Goal: Task Accomplishment & Management: Manage account settings

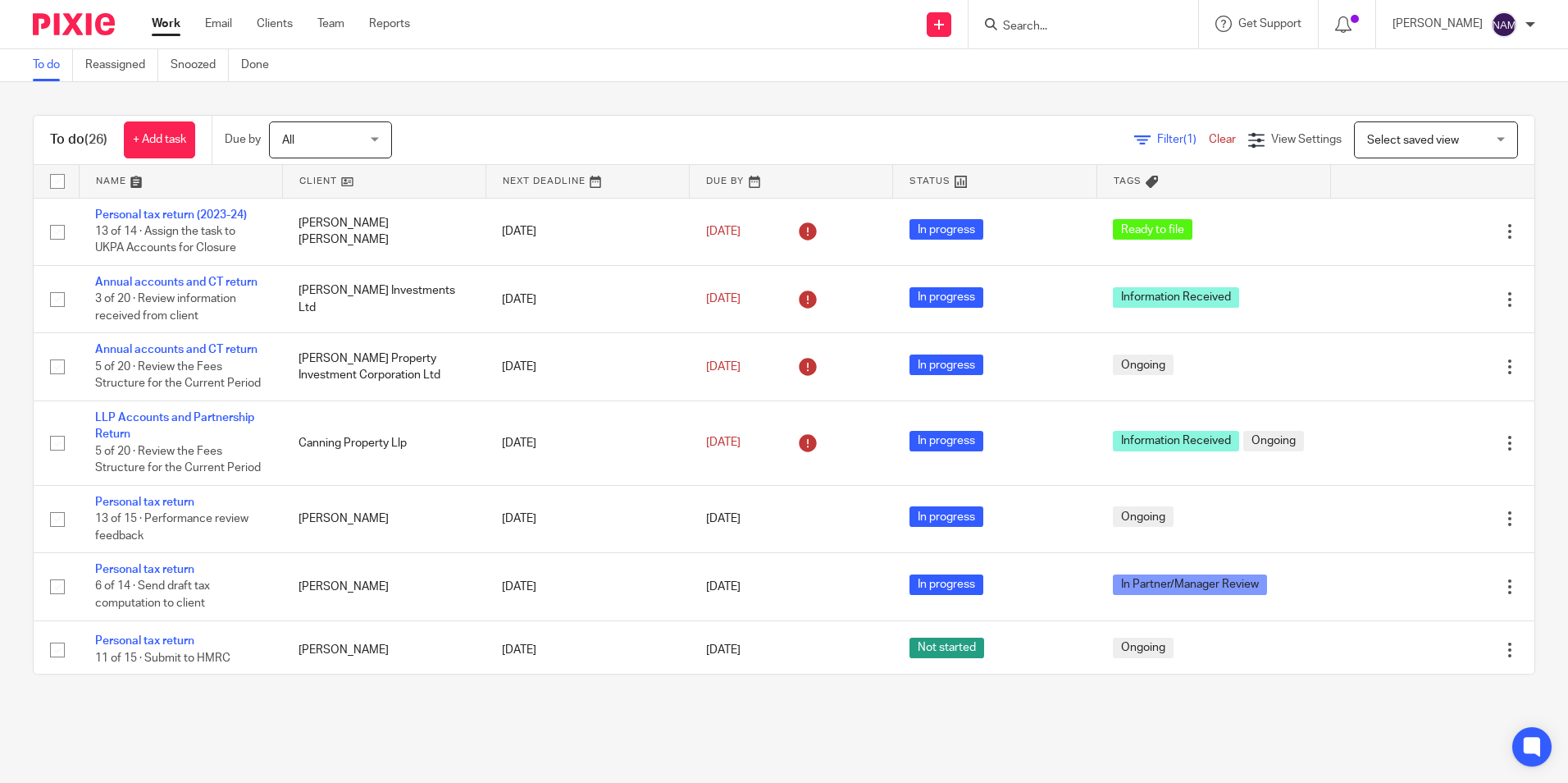
click at [1031, 24] on input "Search" at bounding box center [1076, 27] width 148 height 15
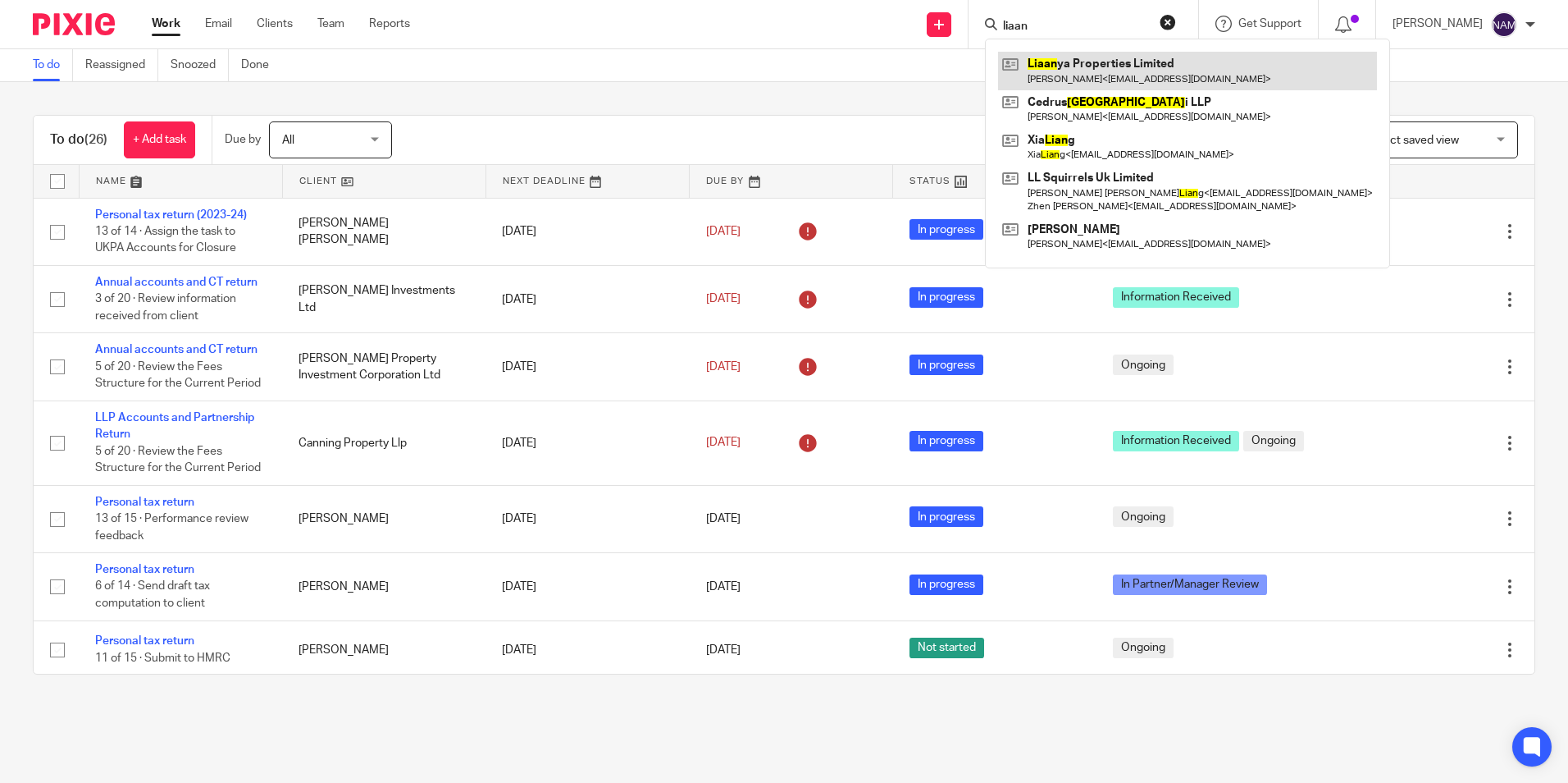
type input "liaan"
click at [1054, 60] on link at bounding box center [1187, 70] width 379 height 38
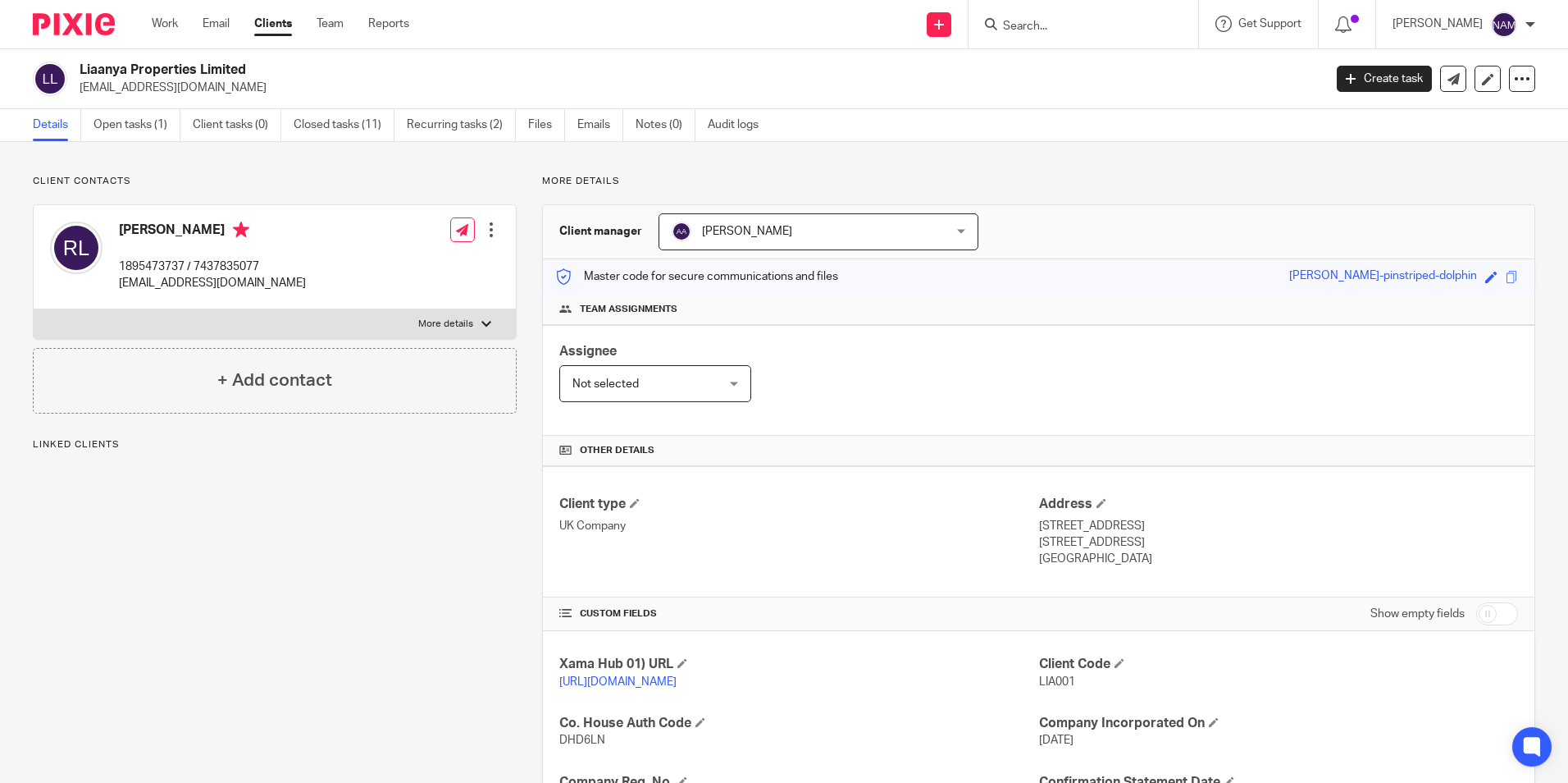
click at [137, 118] on link "Open tasks (1)" at bounding box center [137, 125] width 87 height 32
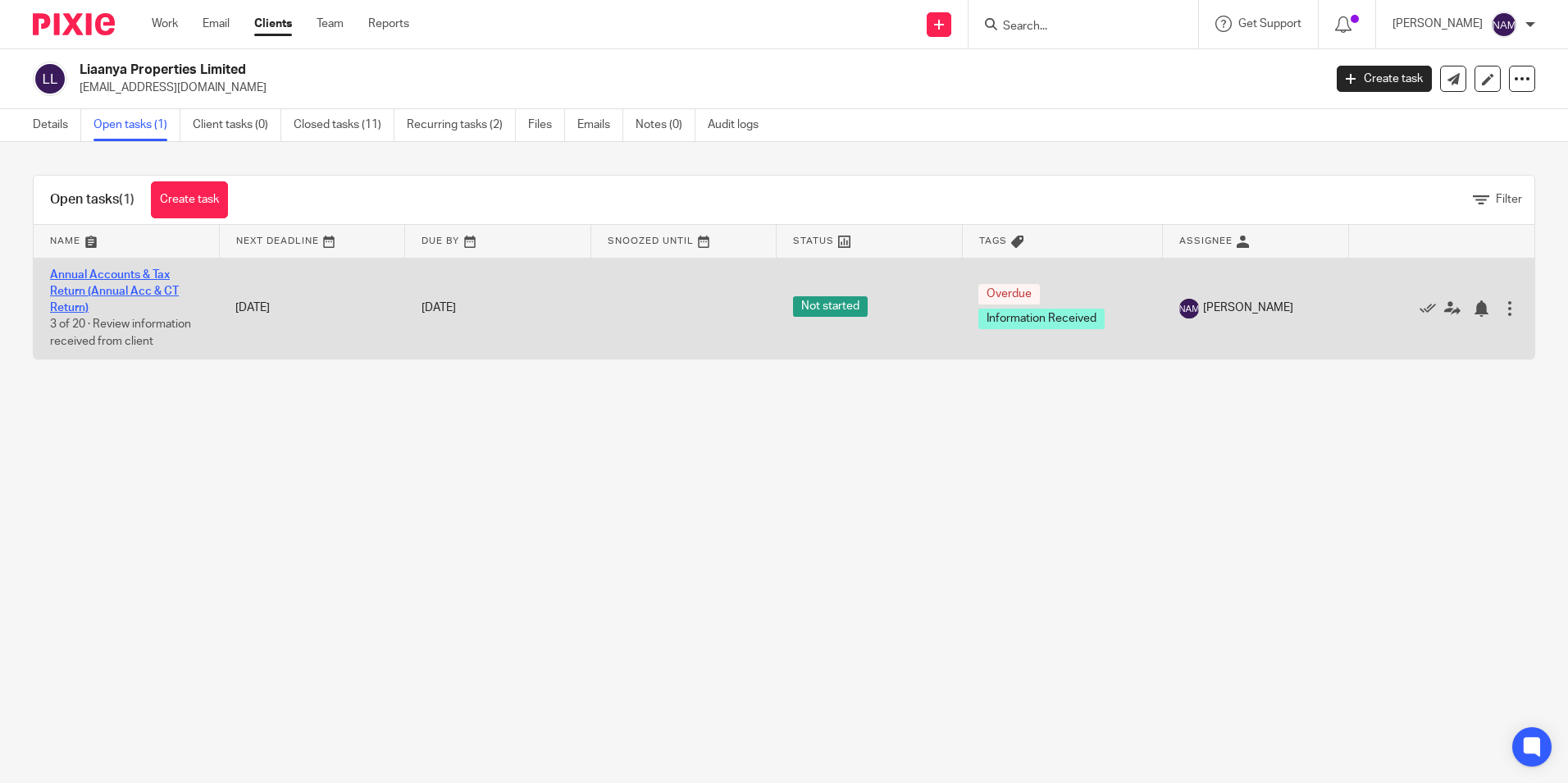
click at [66, 274] on link "Annual Accounts & Tax Return (Annual Acc & CT Return)" at bounding box center [114, 292] width 128 height 45
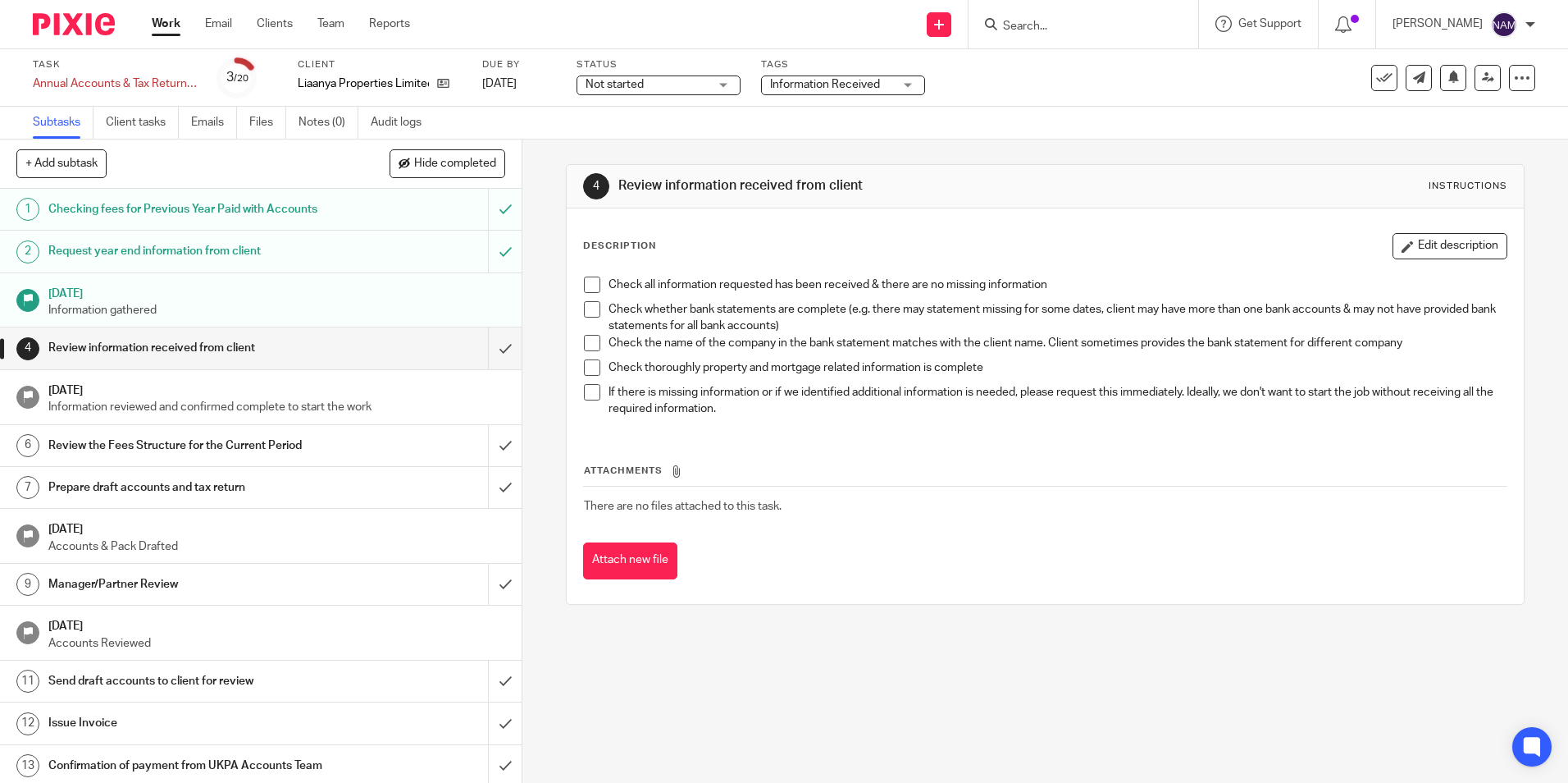
click at [667, 87] on span "Not started" at bounding box center [646, 84] width 123 height 17
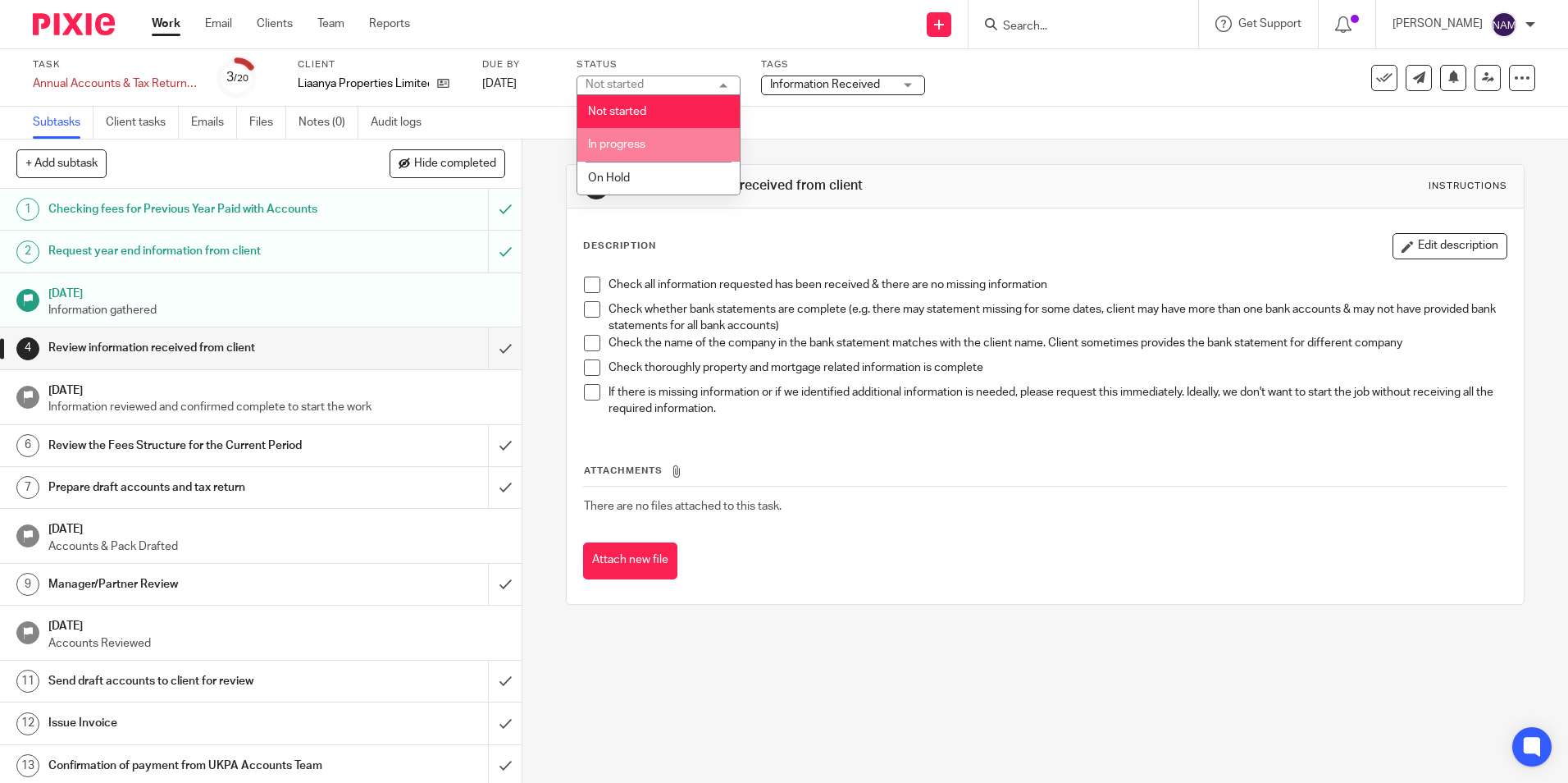
click at [629, 142] on span "In progress" at bounding box center [617, 144] width 57 height 12
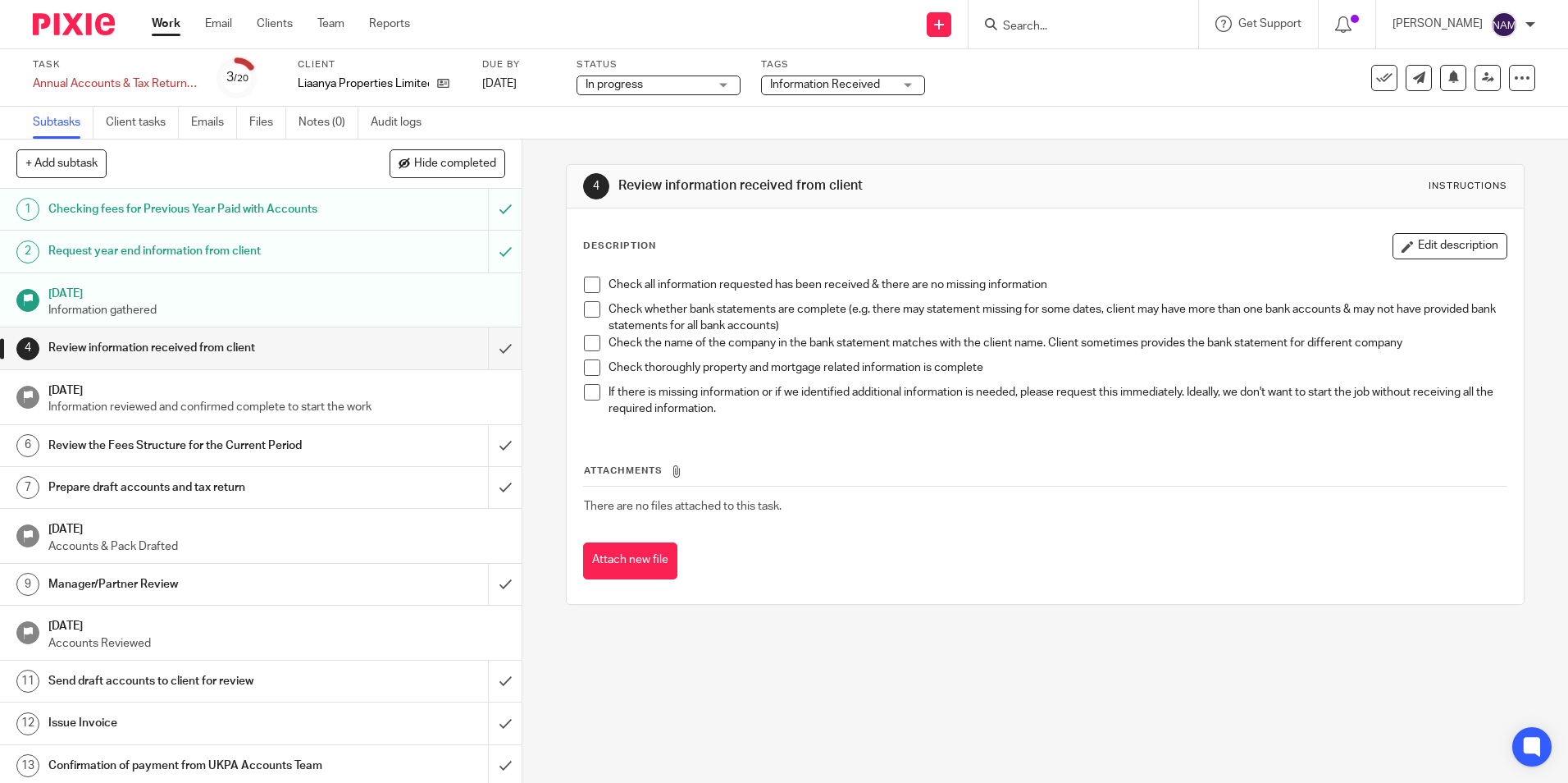
click at [880, 86] on span "Information Received" at bounding box center [831, 84] width 123 height 17
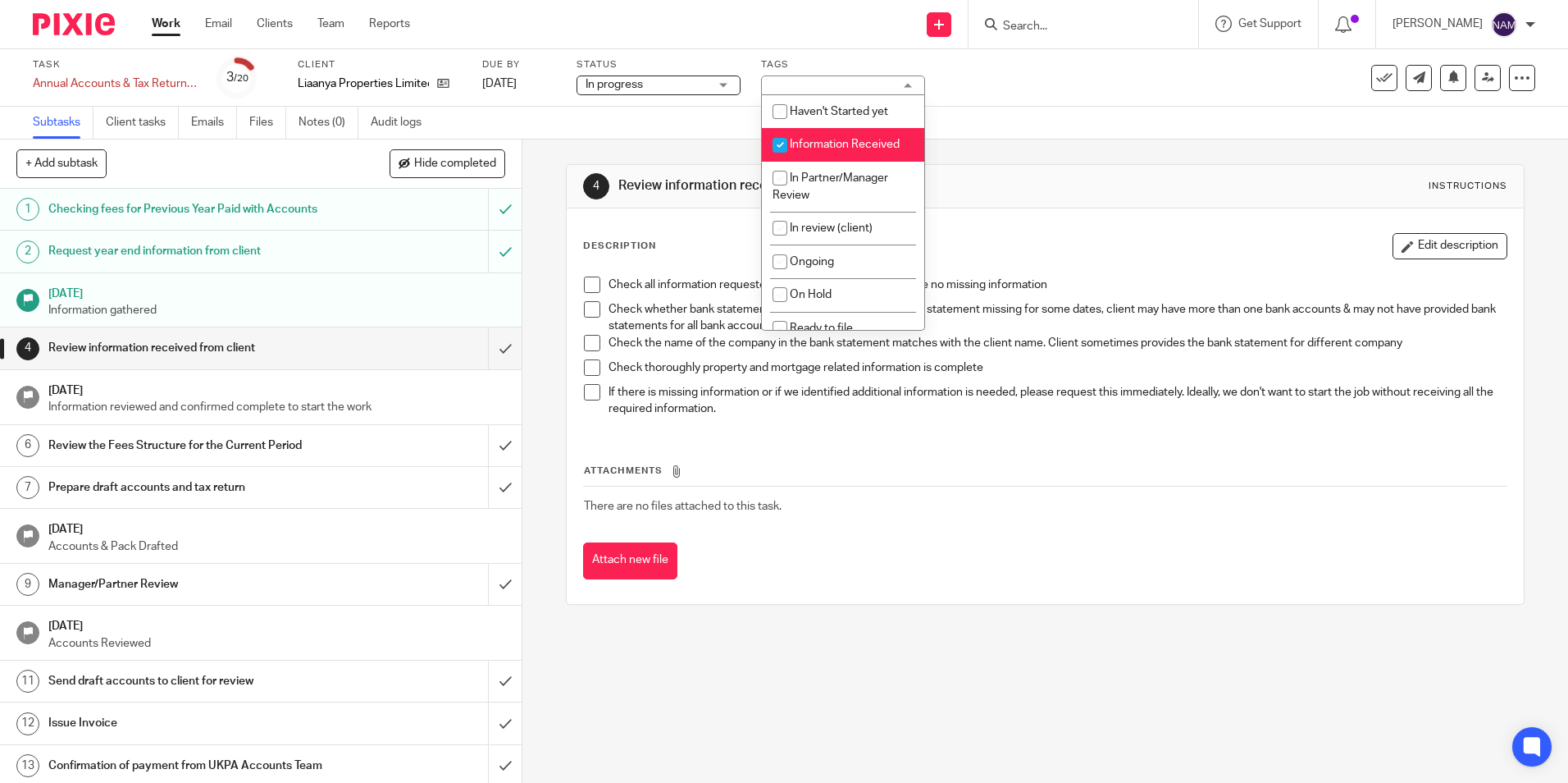
click at [856, 134] on li "Information Received" at bounding box center [843, 145] width 163 height 34
checkbox input "false"
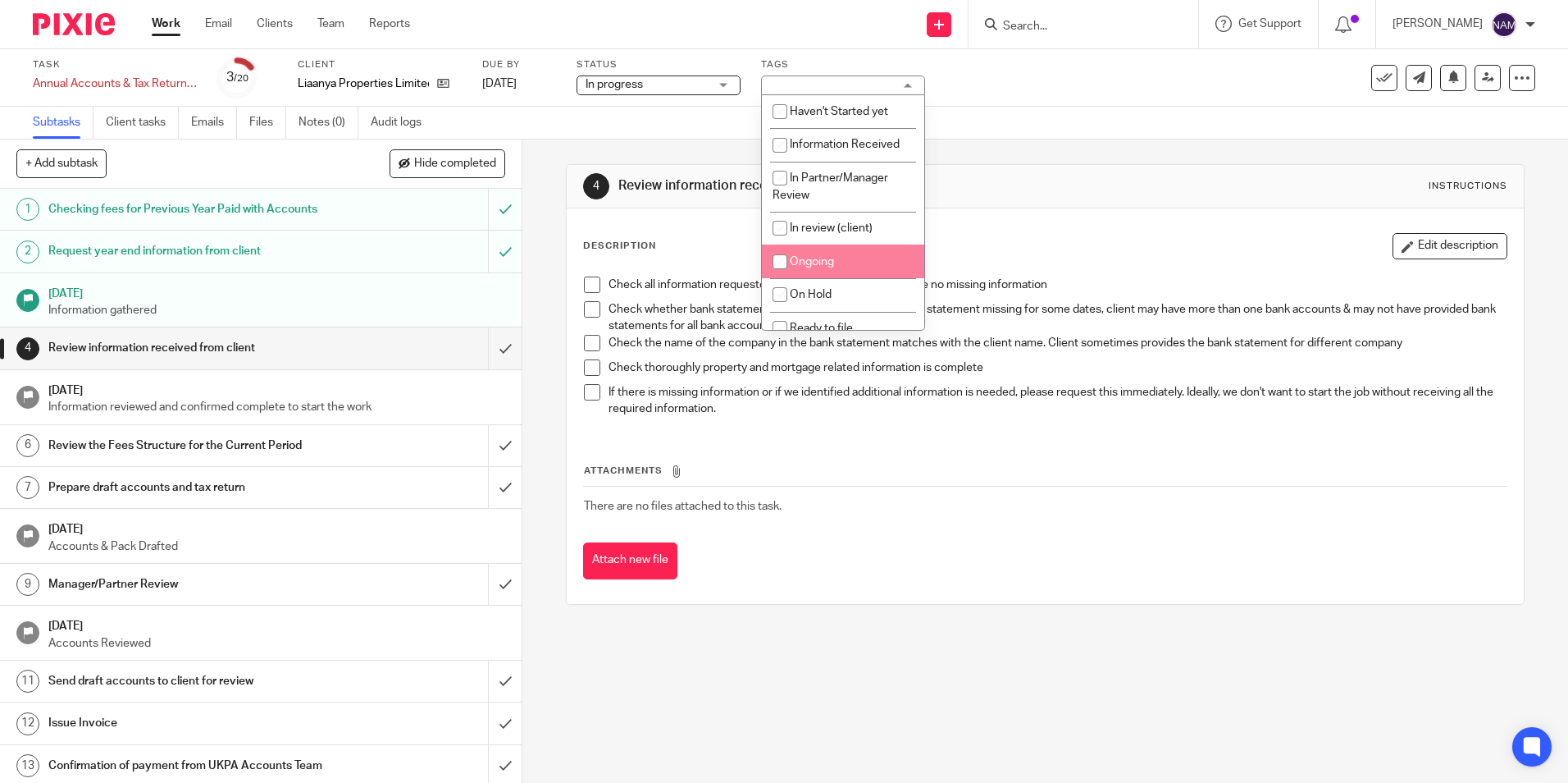
click at [845, 260] on li "Ongoing" at bounding box center [843, 262] width 163 height 34
checkbox input "true"
click at [997, 187] on h1 "Review information received from client" at bounding box center [850, 186] width 462 height 17
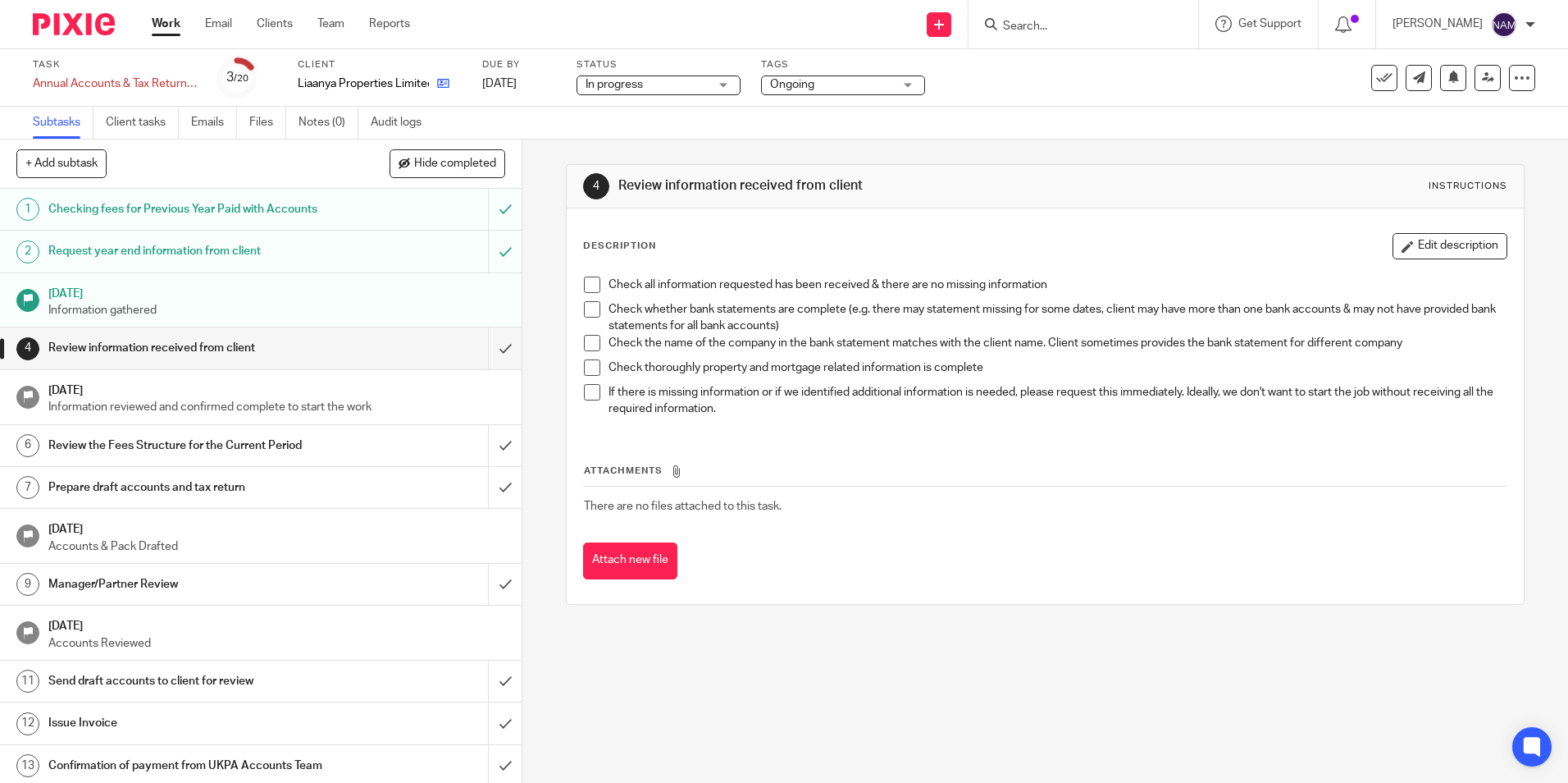
click at [446, 80] on icon at bounding box center [443, 83] width 12 height 12
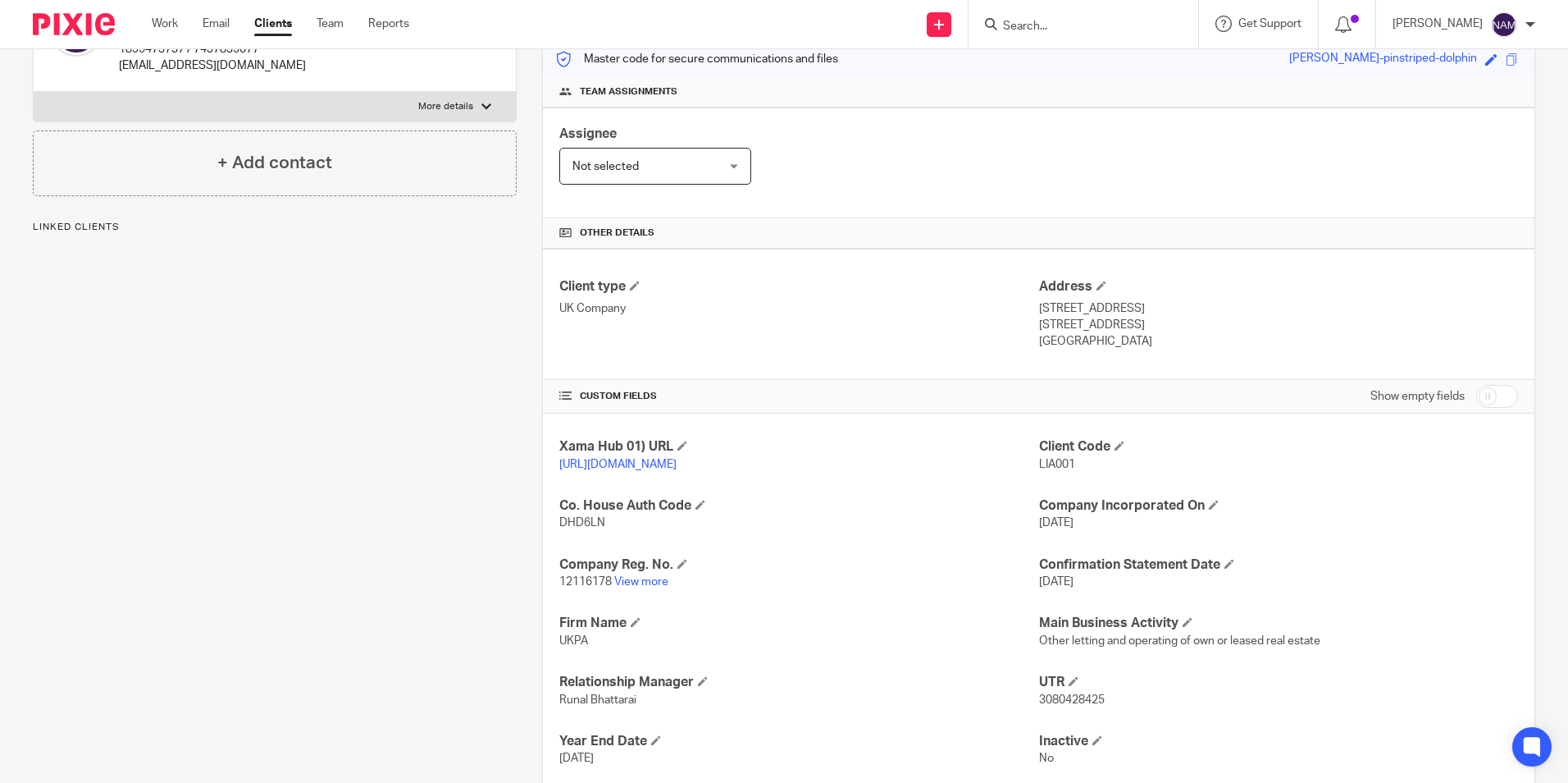
scroll to position [246, 0]
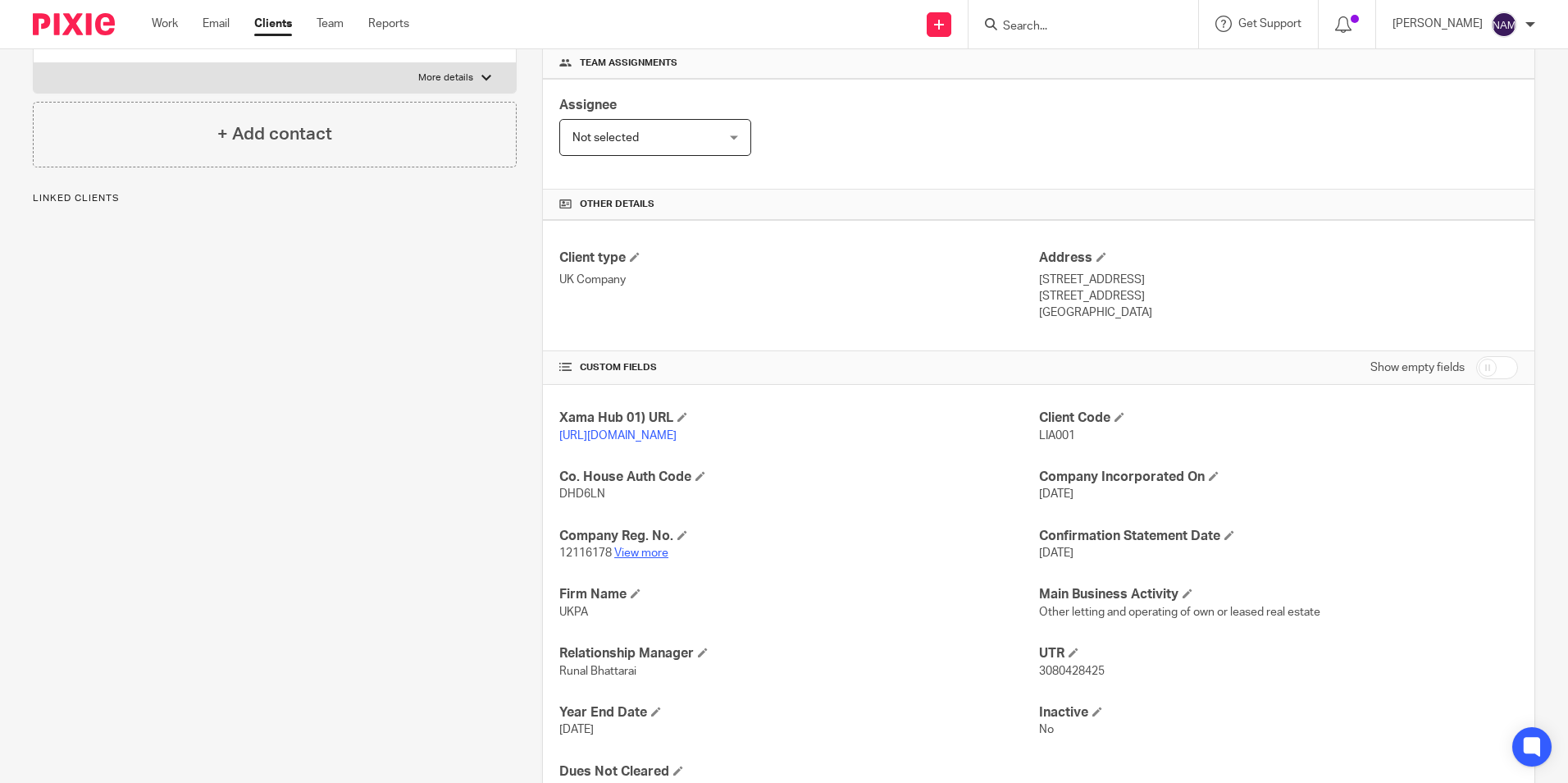
click at [648, 559] on link "View more" at bounding box center [640, 553] width 54 height 12
click at [53, 17] on img at bounding box center [73, 24] width 82 height 22
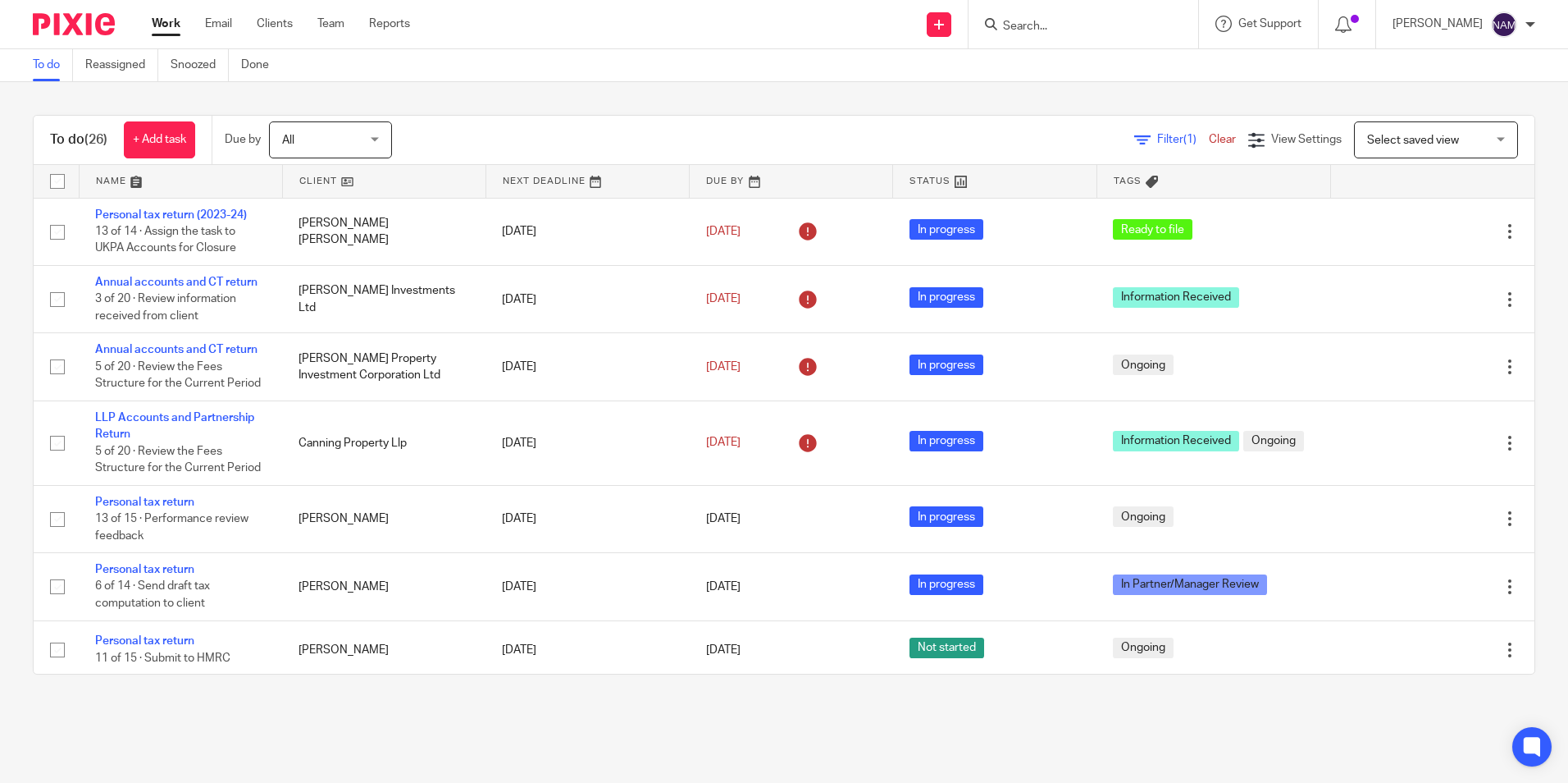
click at [81, 35] on img at bounding box center [73, 24] width 82 height 22
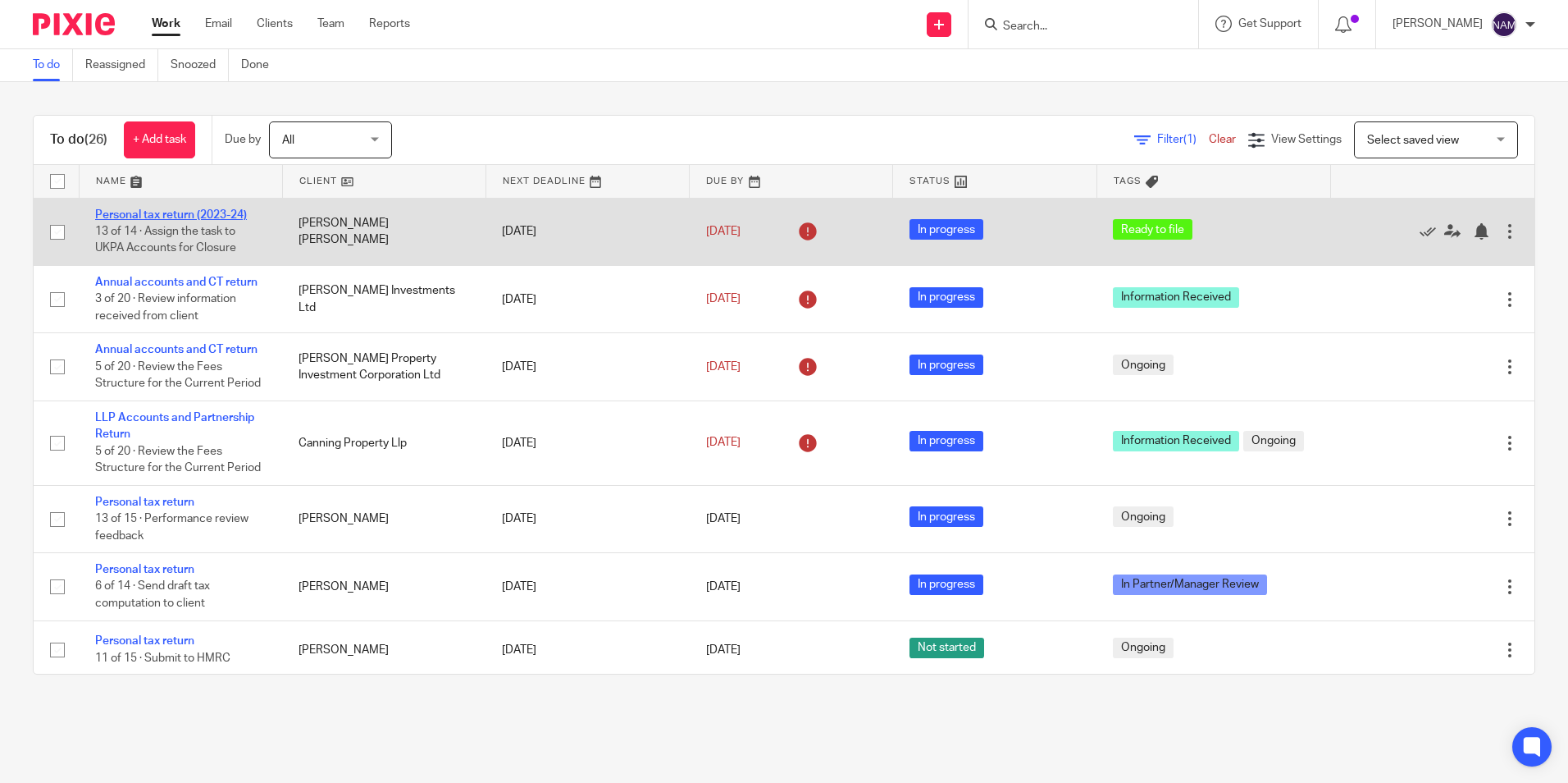
click at [140, 213] on link "Personal tax return (2023-24)" at bounding box center [171, 215] width 152 height 12
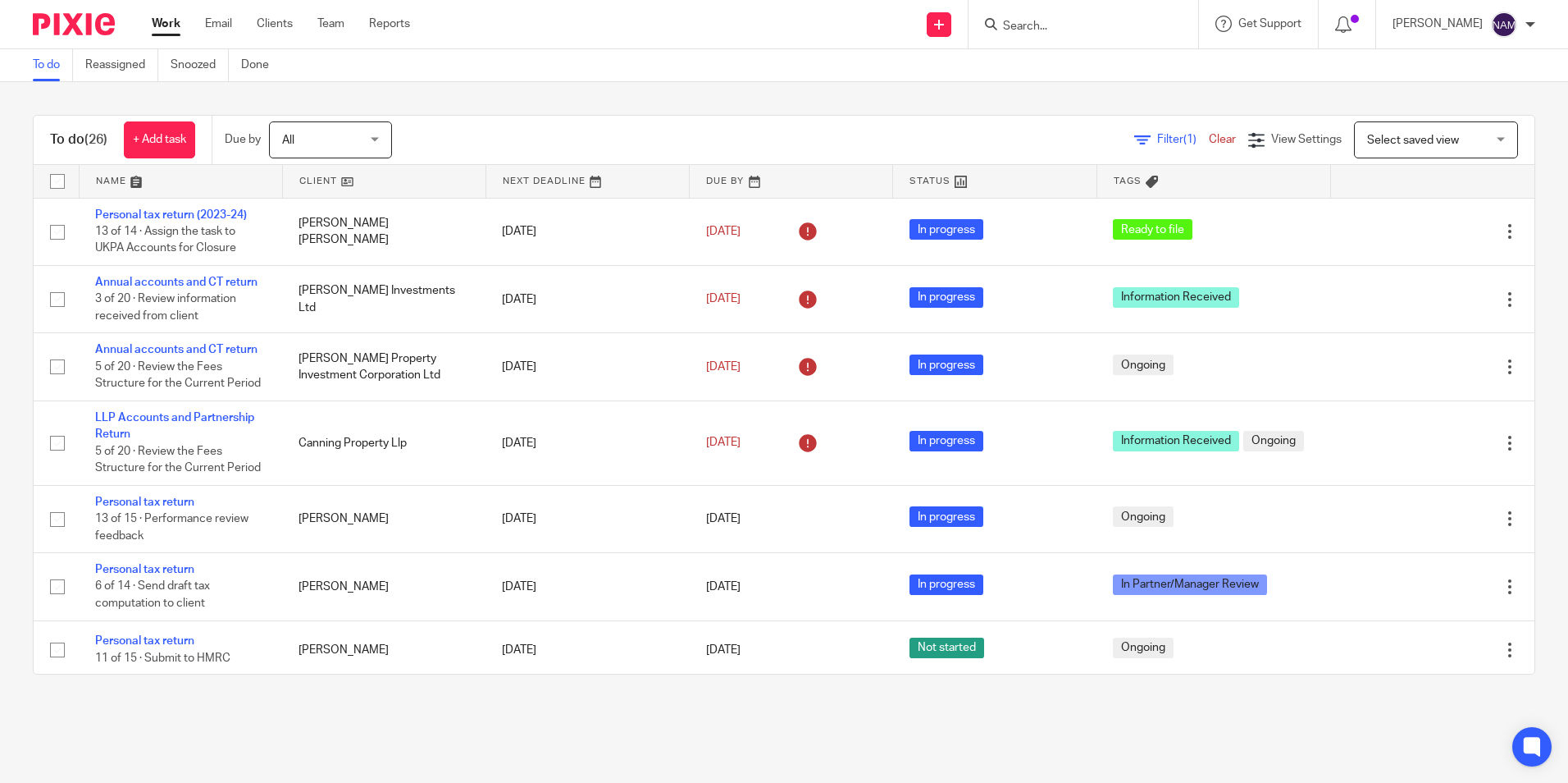
click at [58, 24] on img at bounding box center [73, 24] width 82 height 22
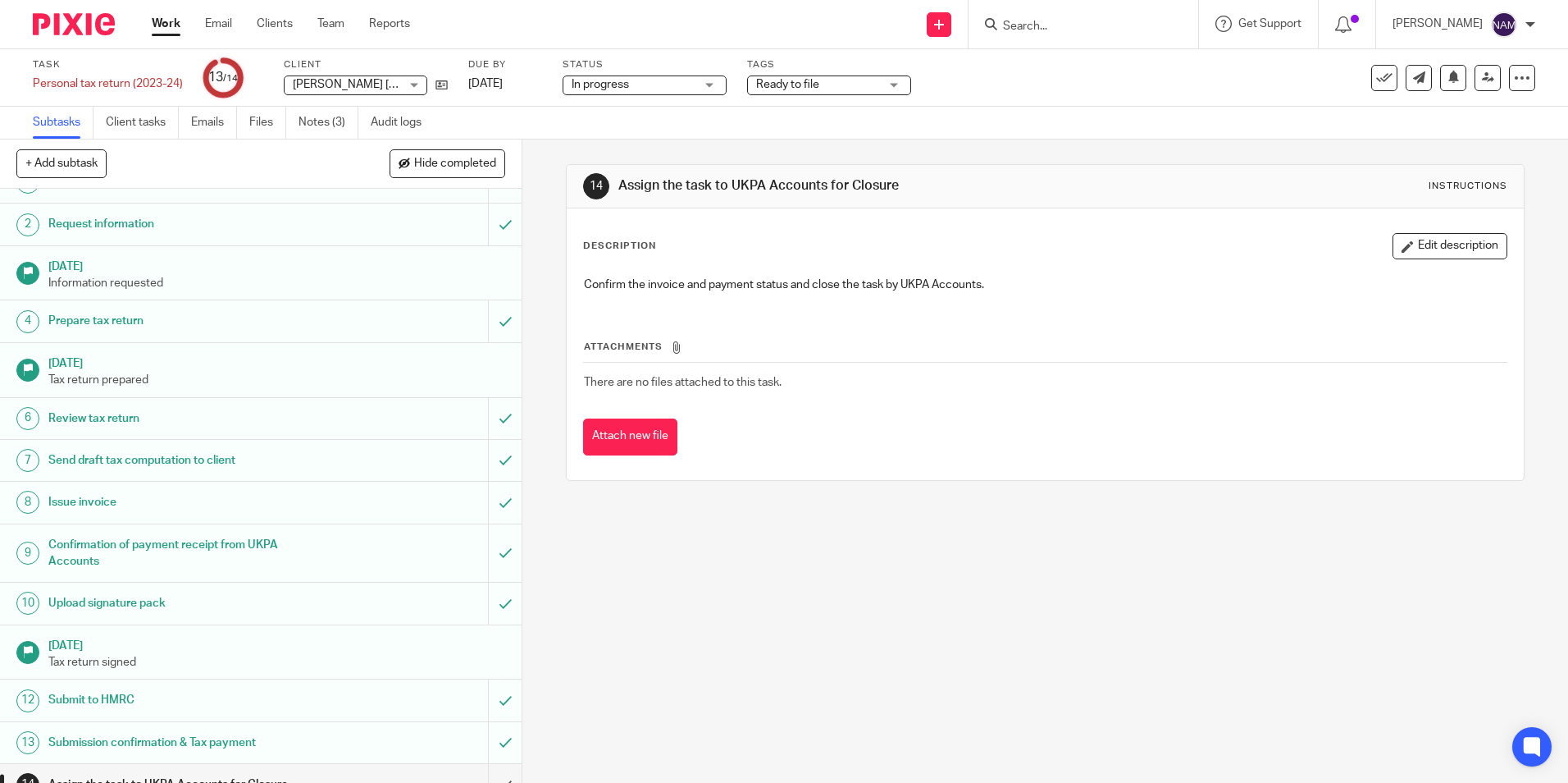
scroll to position [50, 0]
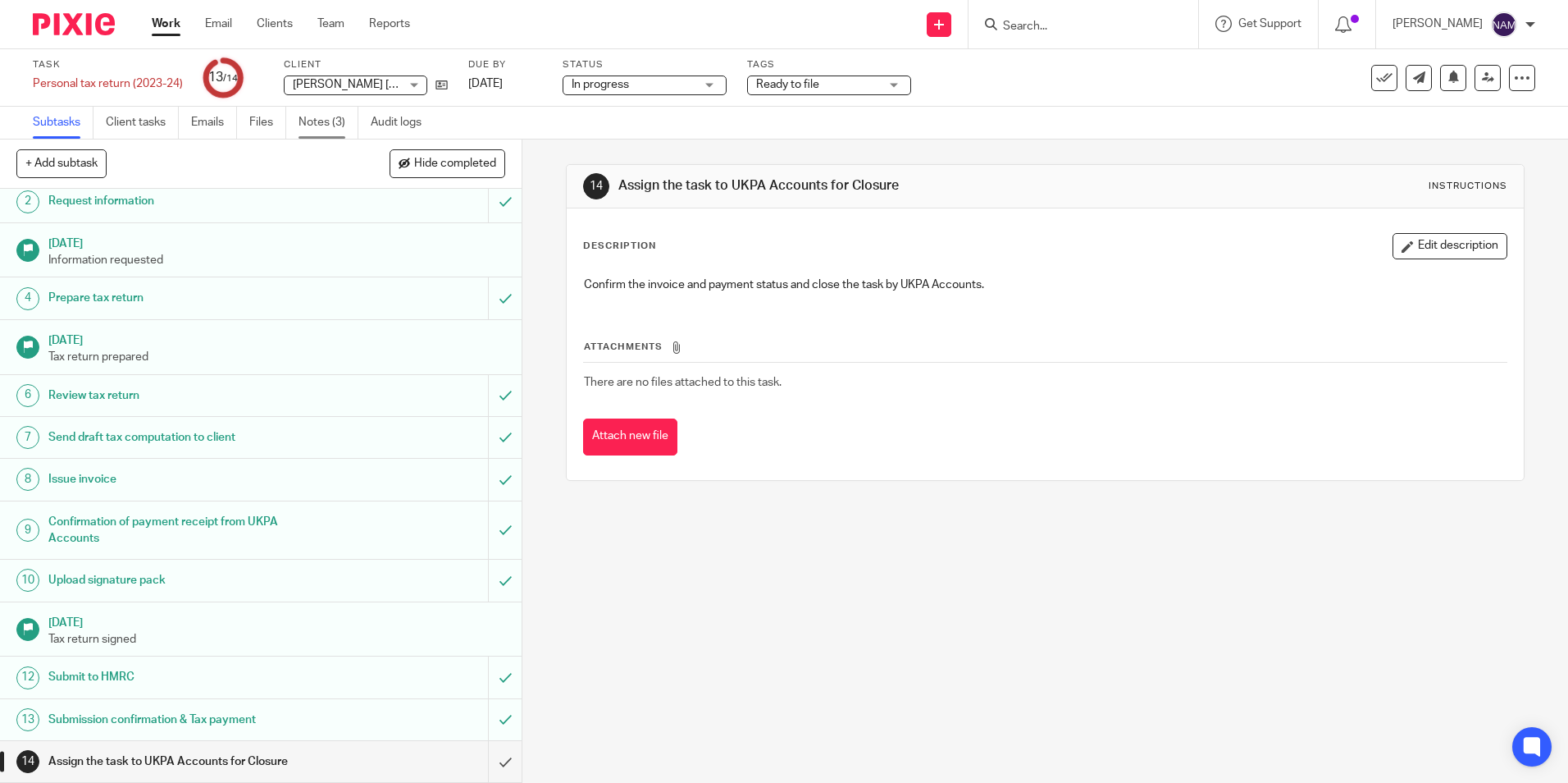
click at [351, 130] on link "Notes (3)" at bounding box center [328, 122] width 60 height 32
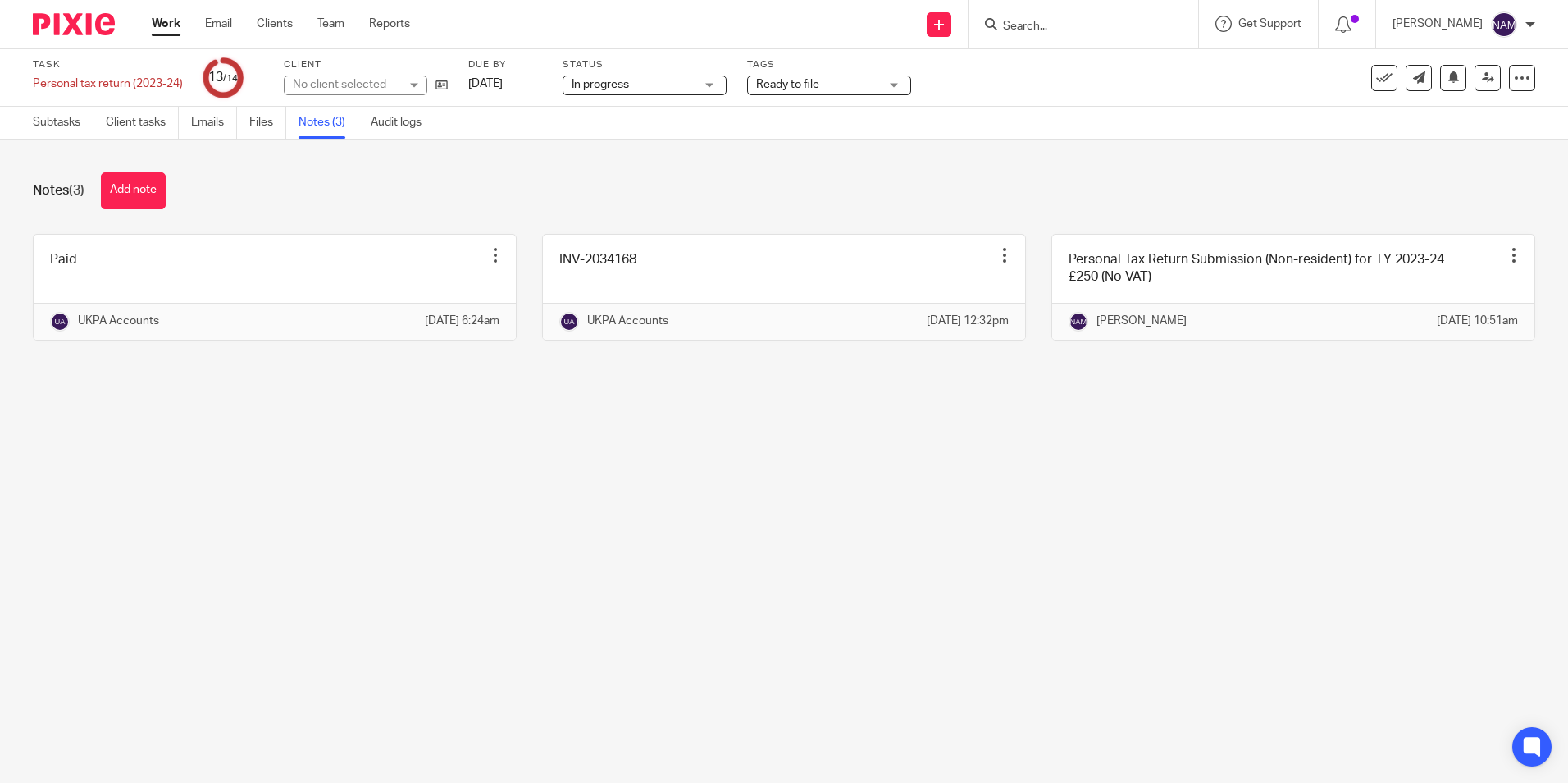
click at [107, 189] on button "Add note" at bounding box center [133, 191] width 65 height 37
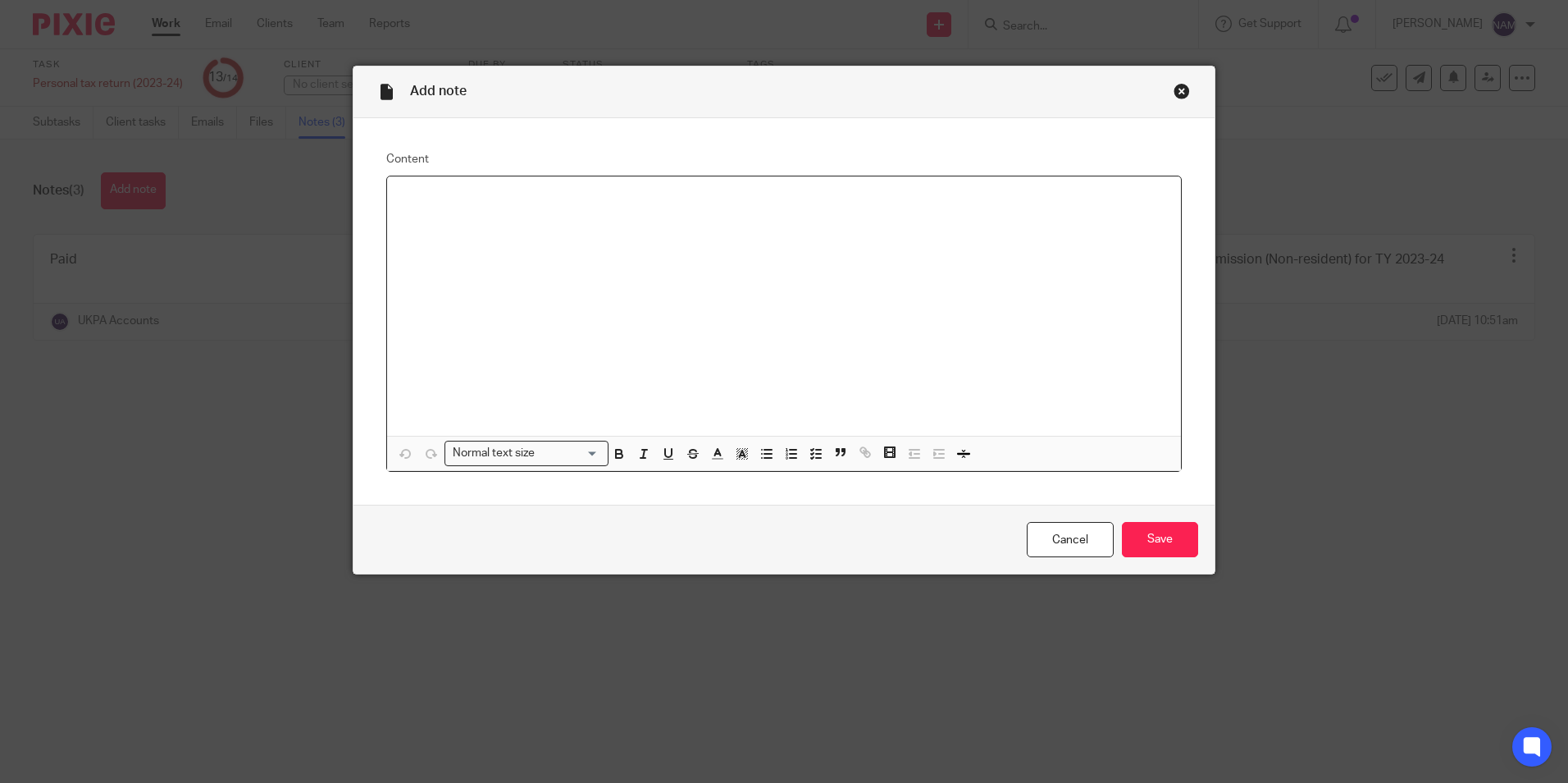
click at [391, 216] on div at bounding box center [784, 306] width 793 height 260
click at [419, 193] on p at bounding box center [784, 197] width 768 height 17
click at [1170, 549] on input "Save" at bounding box center [1159, 540] width 76 height 36
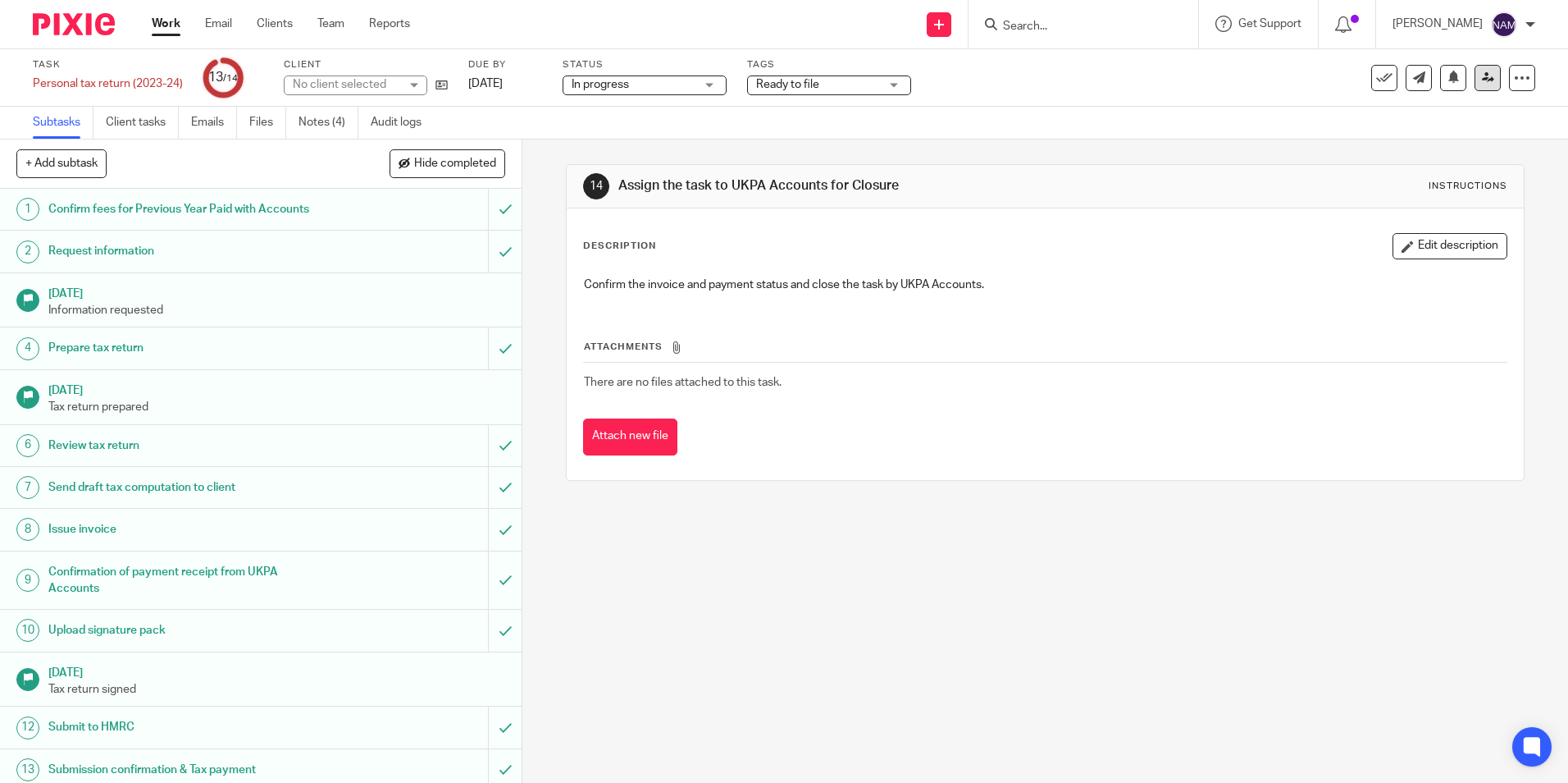
click at [1474, 87] on link at bounding box center [1487, 78] width 27 height 27
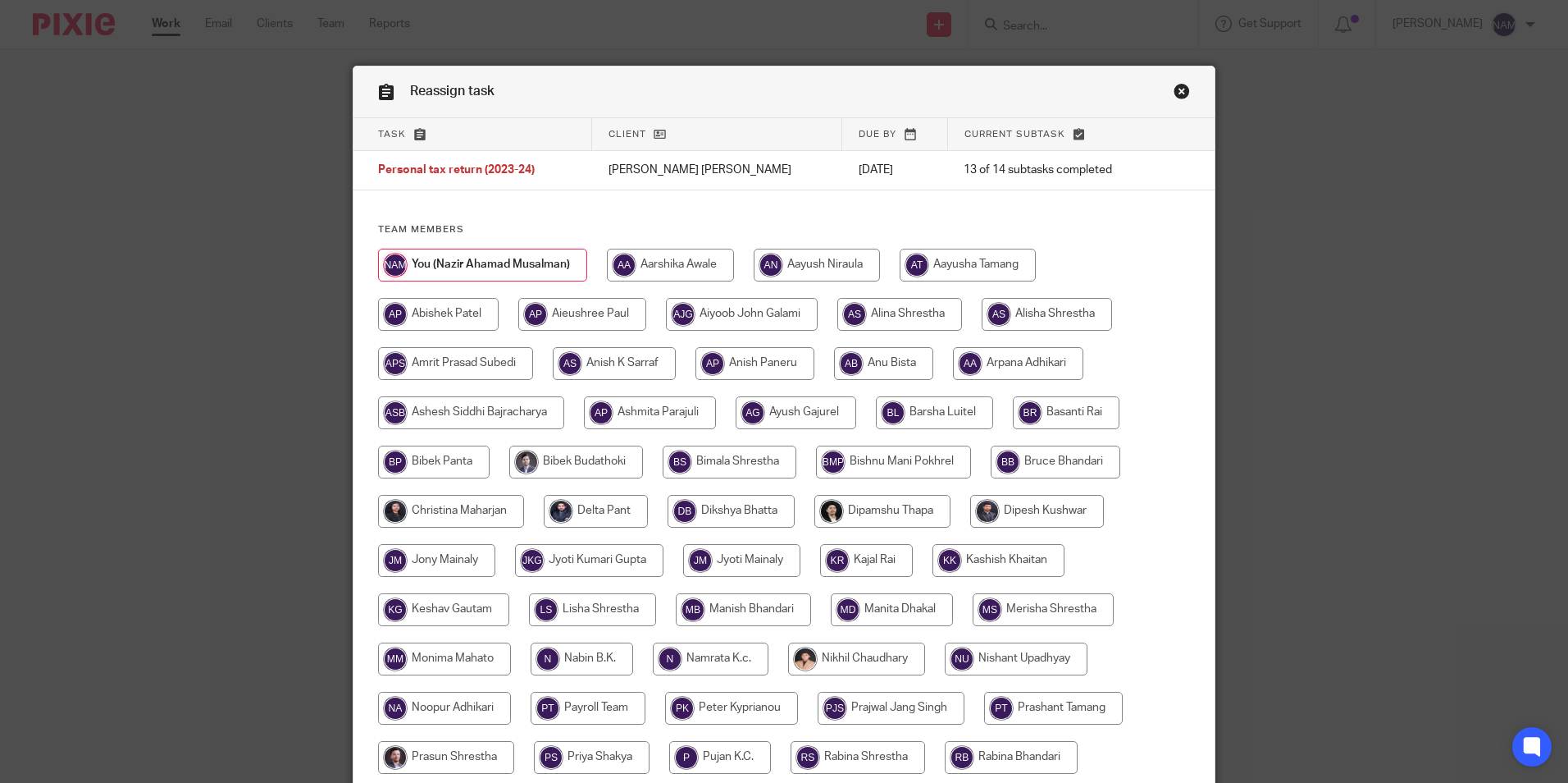
scroll to position [438, 0]
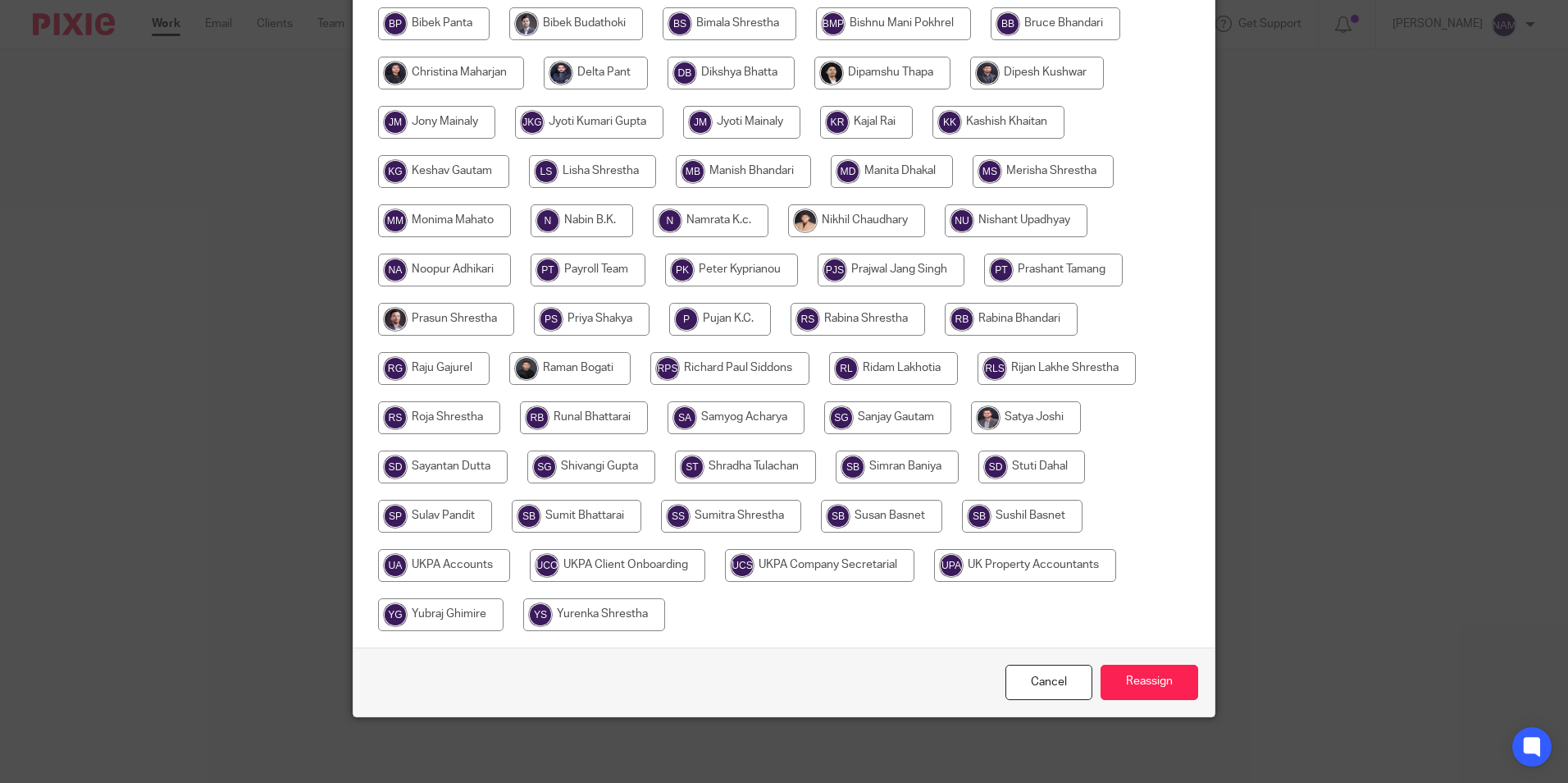
click at [455, 556] on input "radio" at bounding box center [444, 565] width 132 height 33
radio input "true"
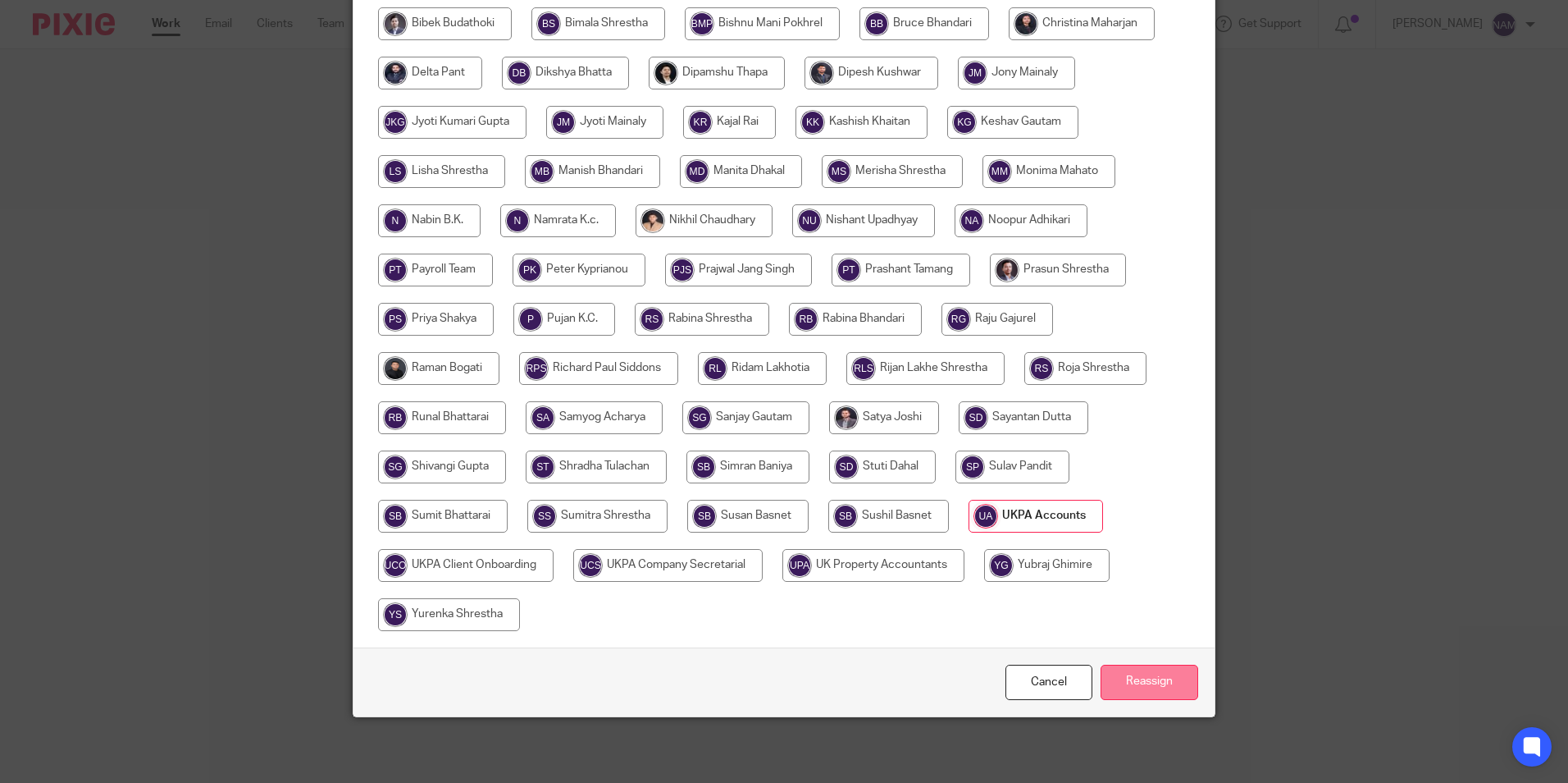
click at [1180, 687] on input "Reassign" at bounding box center [1149, 682] width 98 height 36
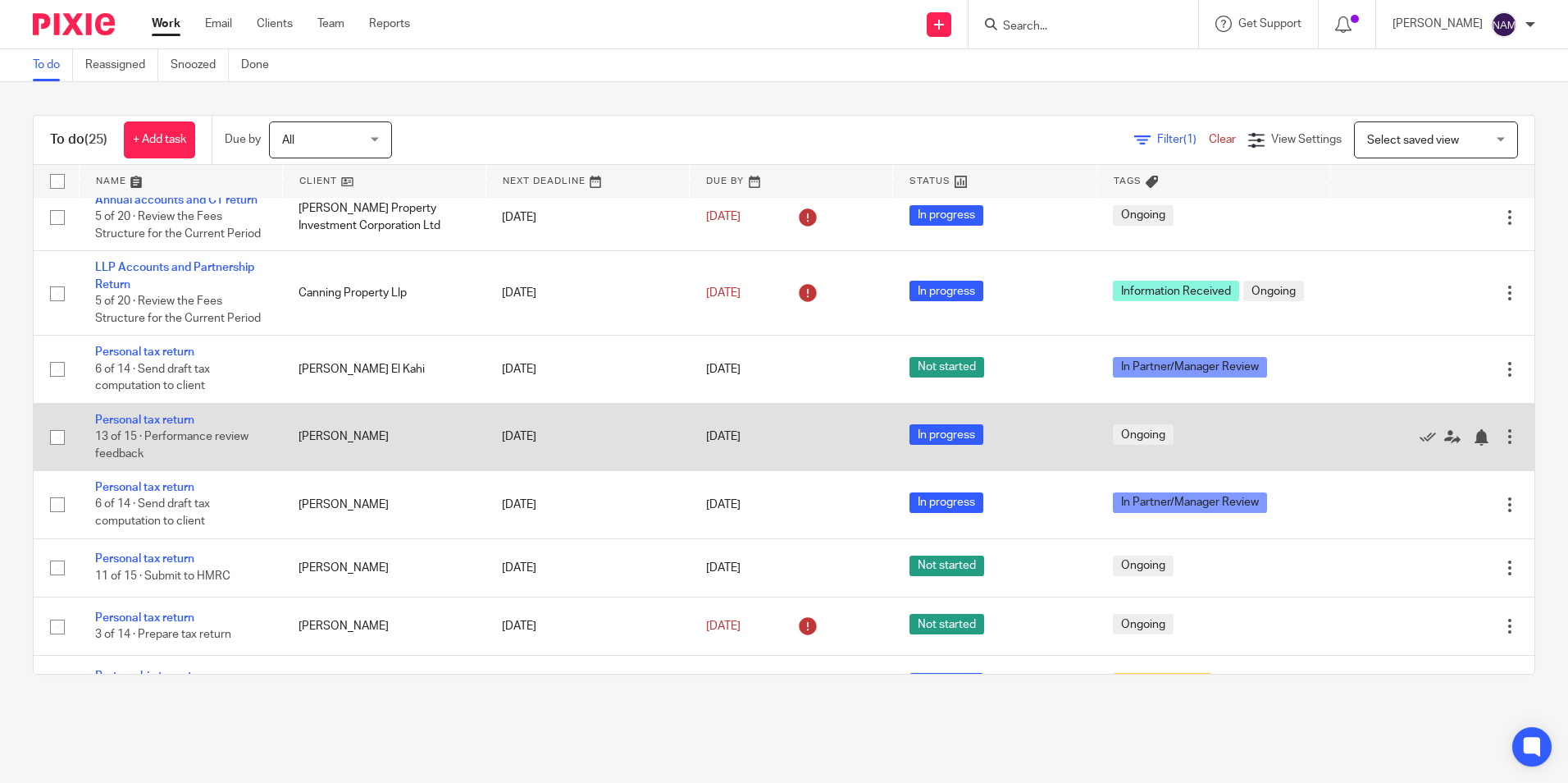
scroll to position [164, 0]
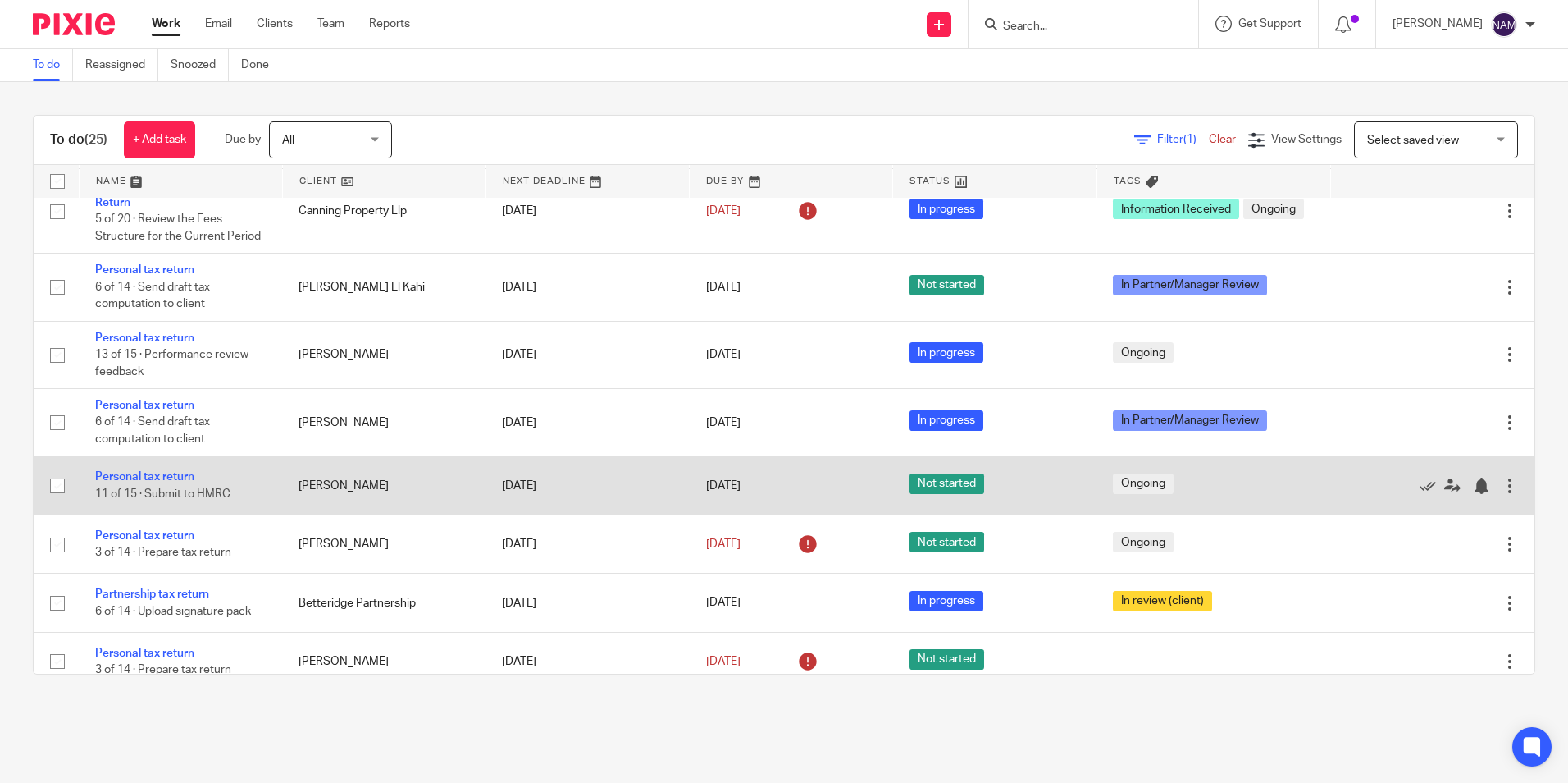
drag, startPoint x: 8, startPoint y: 427, endPoint x: 493, endPoint y: 500, distance: 490.5
click at [493, 500] on div "To do (25) + Add task Due by All All Today Tomorrow This week Next week This mo…" at bounding box center [784, 394] width 1568 height 625
click at [168, 478] on link "Personal tax return" at bounding box center [144, 477] width 100 height 12
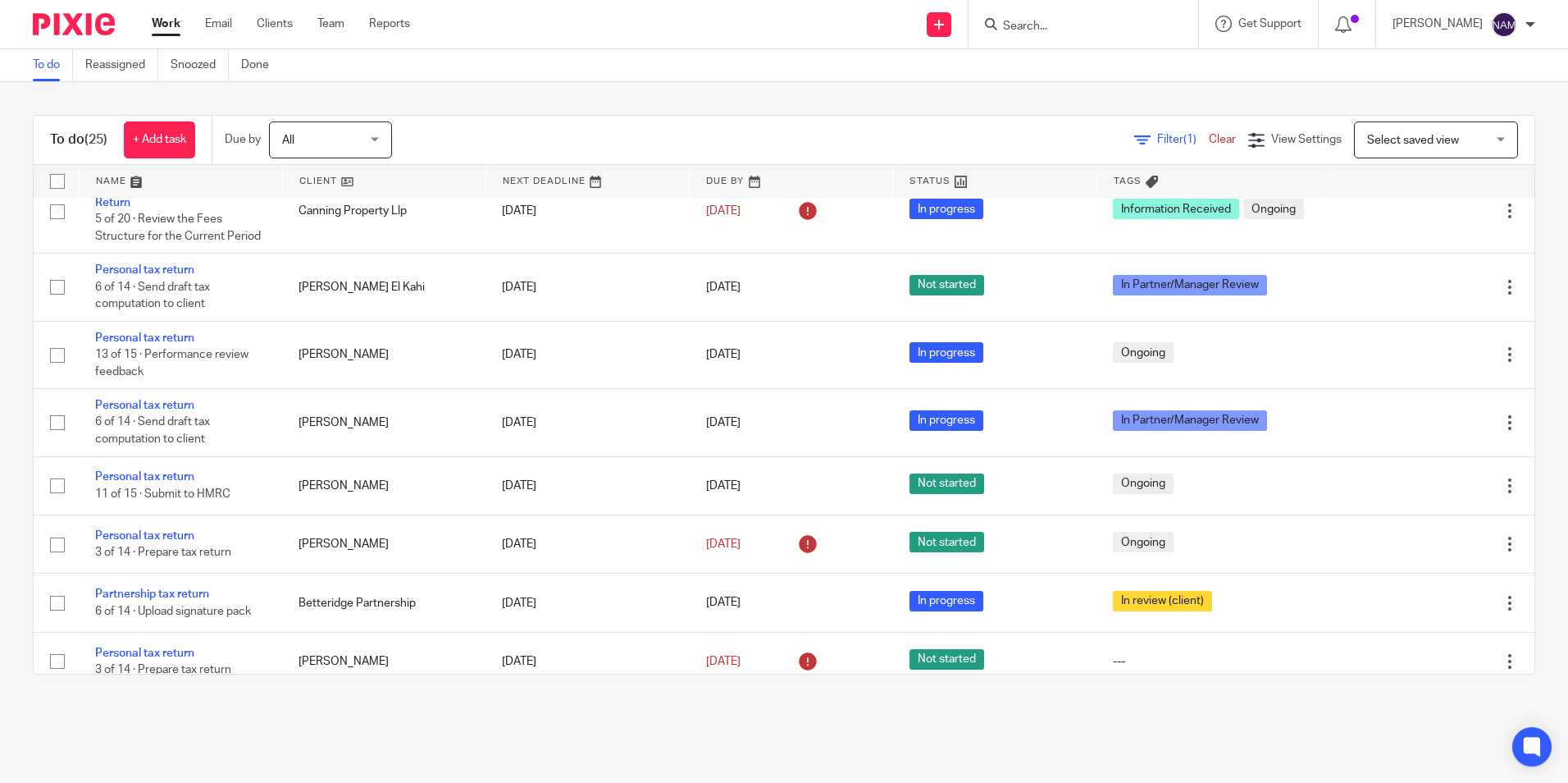
click at [41, 22] on img at bounding box center [73, 24] width 82 height 22
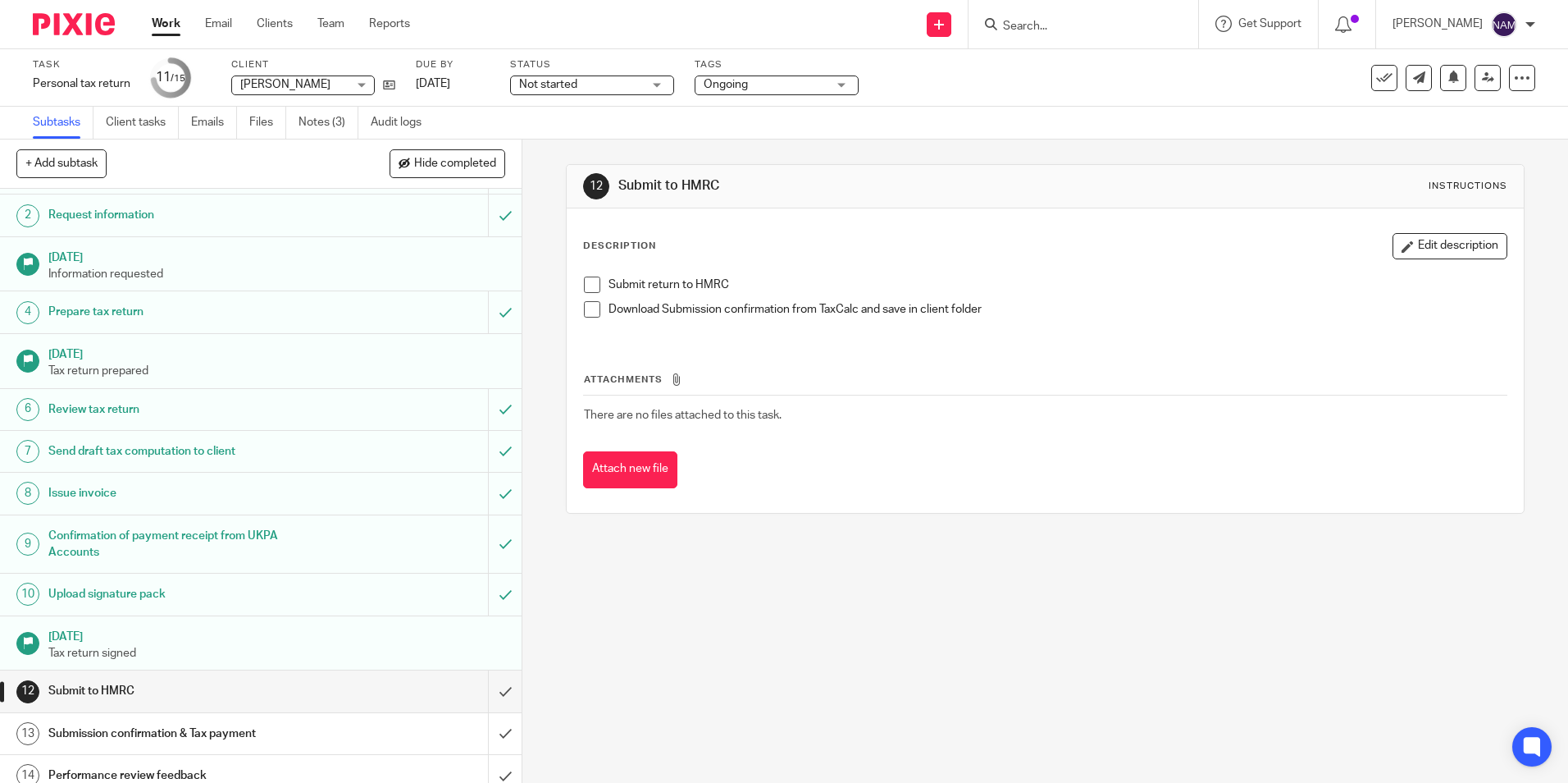
scroll to position [93, 0]
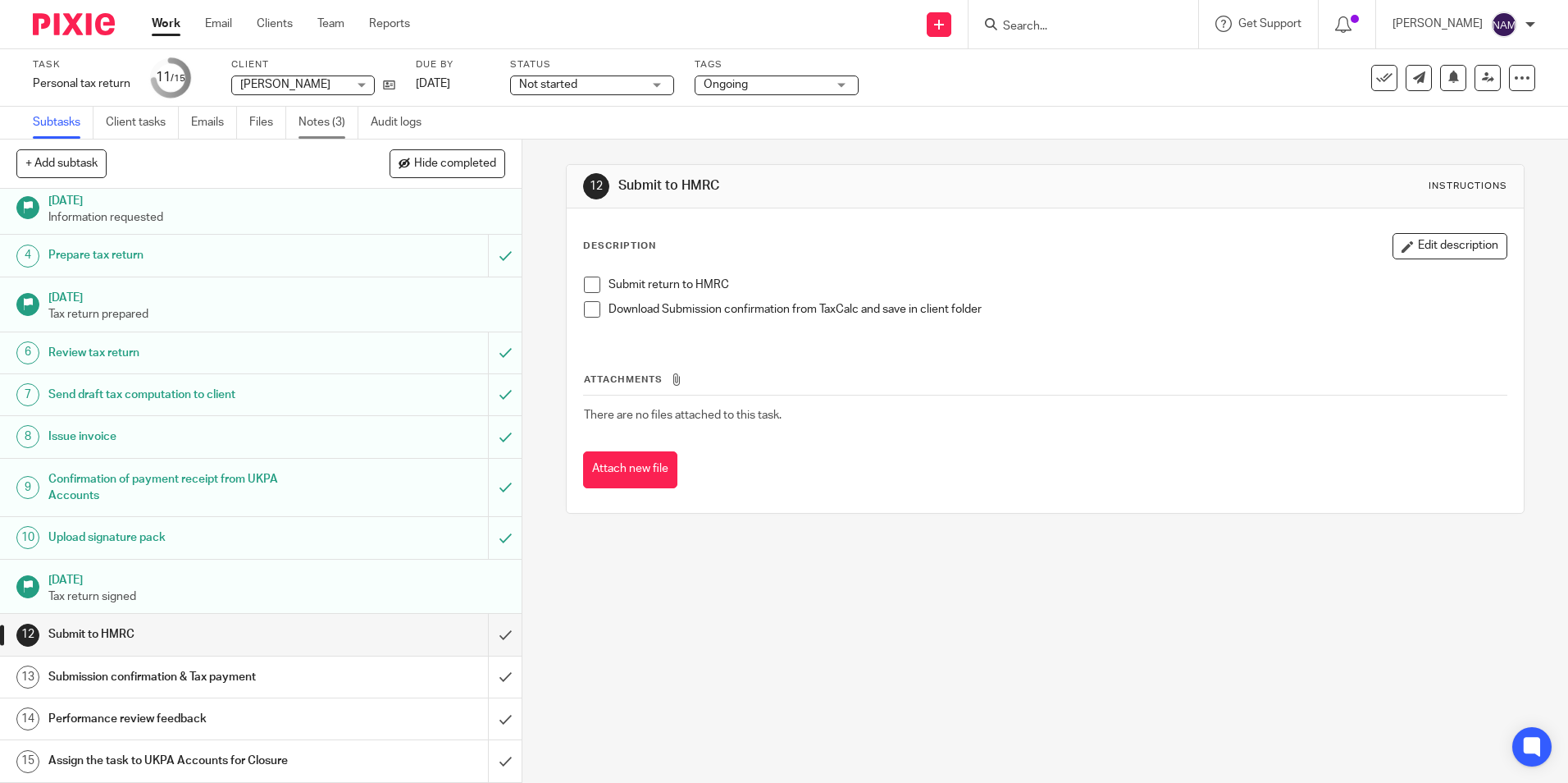
click at [303, 118] on link "Notes (3)" at bounding box center [328, 122] width 60 height 32
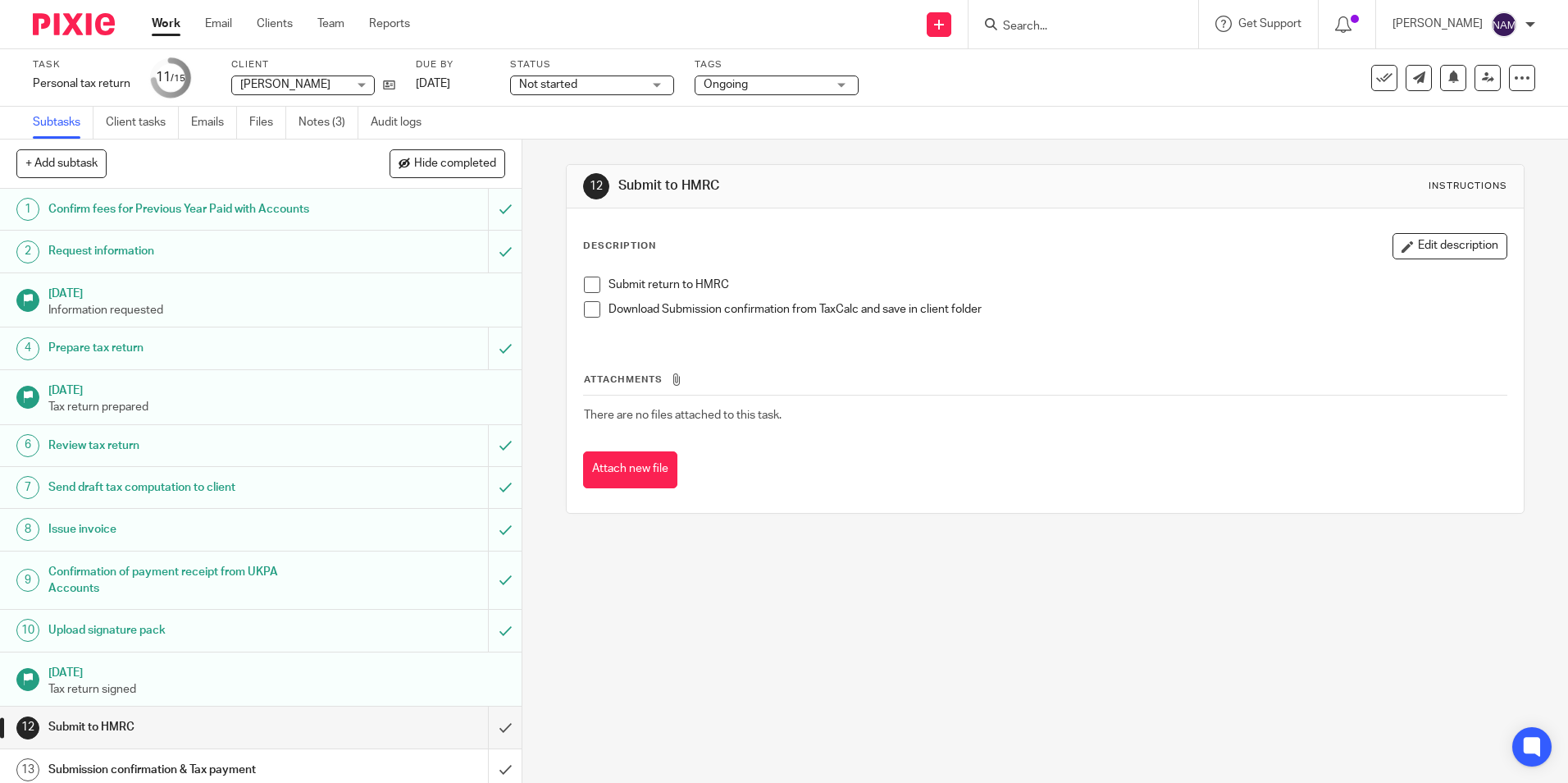
click at [590, 284] on span at bounding box center [592, 284] width 17 height 17
click at [591, 309] on span at bounding box center [592, 309] width 17 height 17
click at [487, 730] on input "submit" at bounding box center [261, 728] width 522 height 41
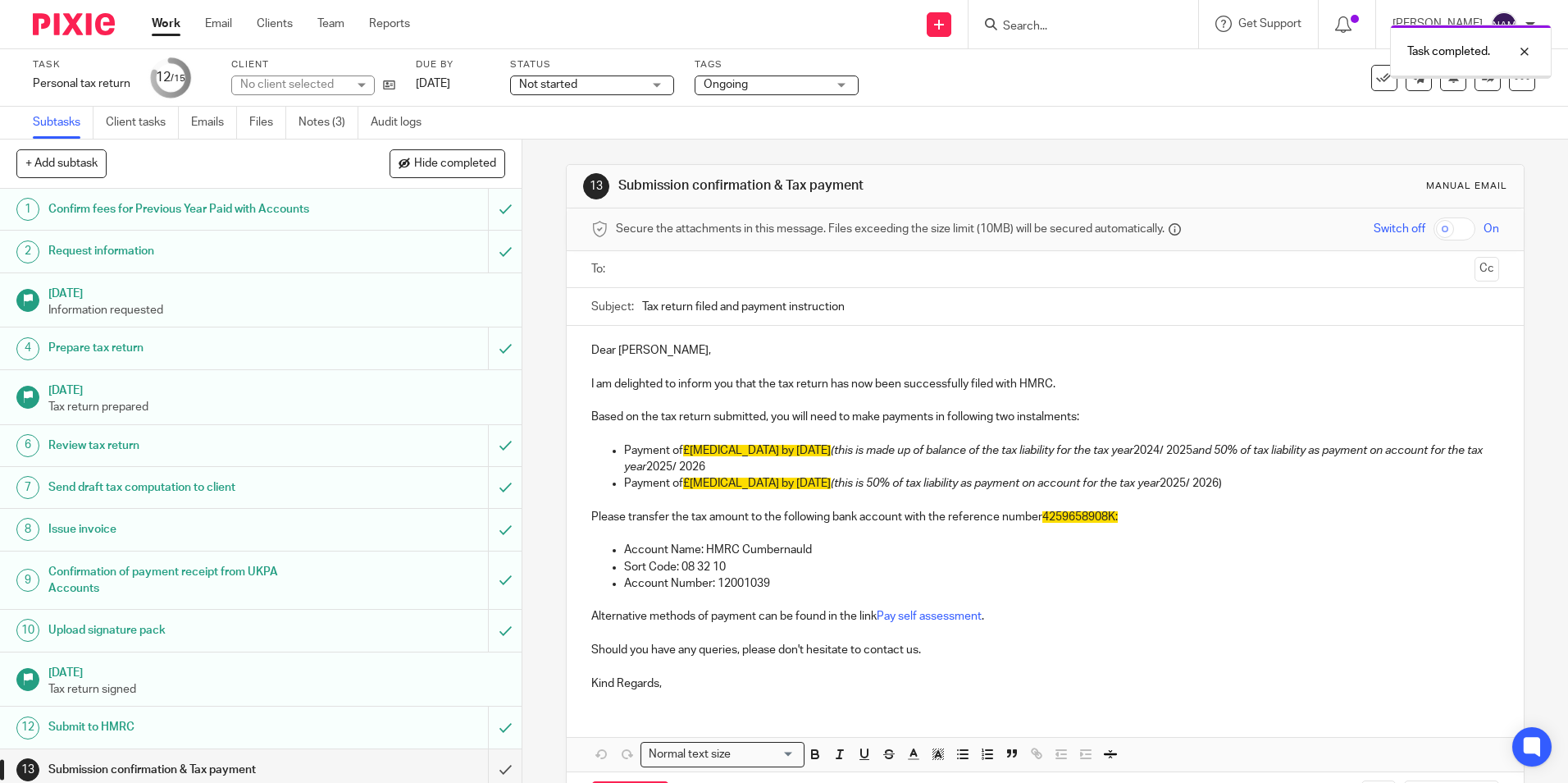
scroll to position [93, 0]
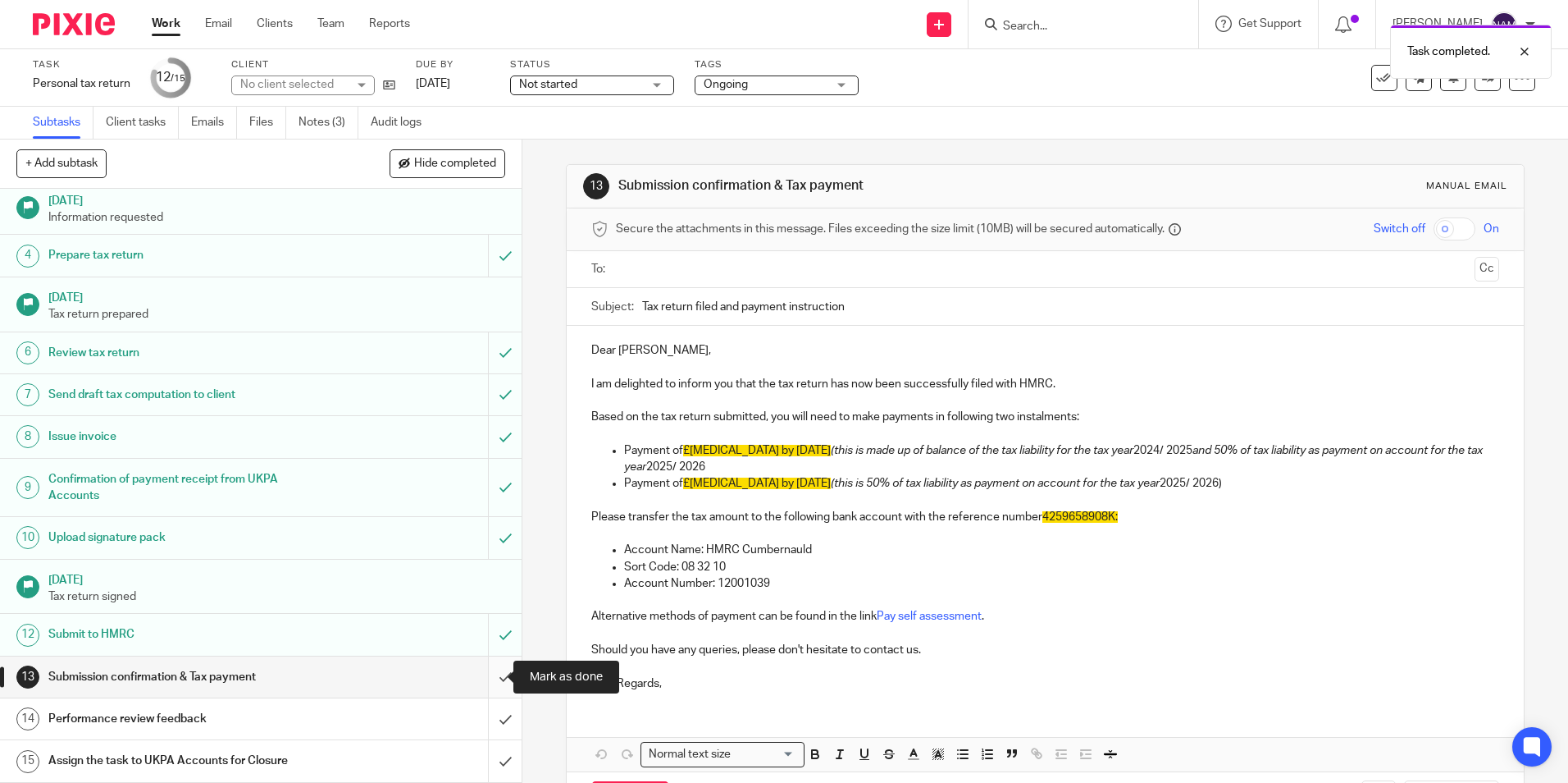
click input "submit"
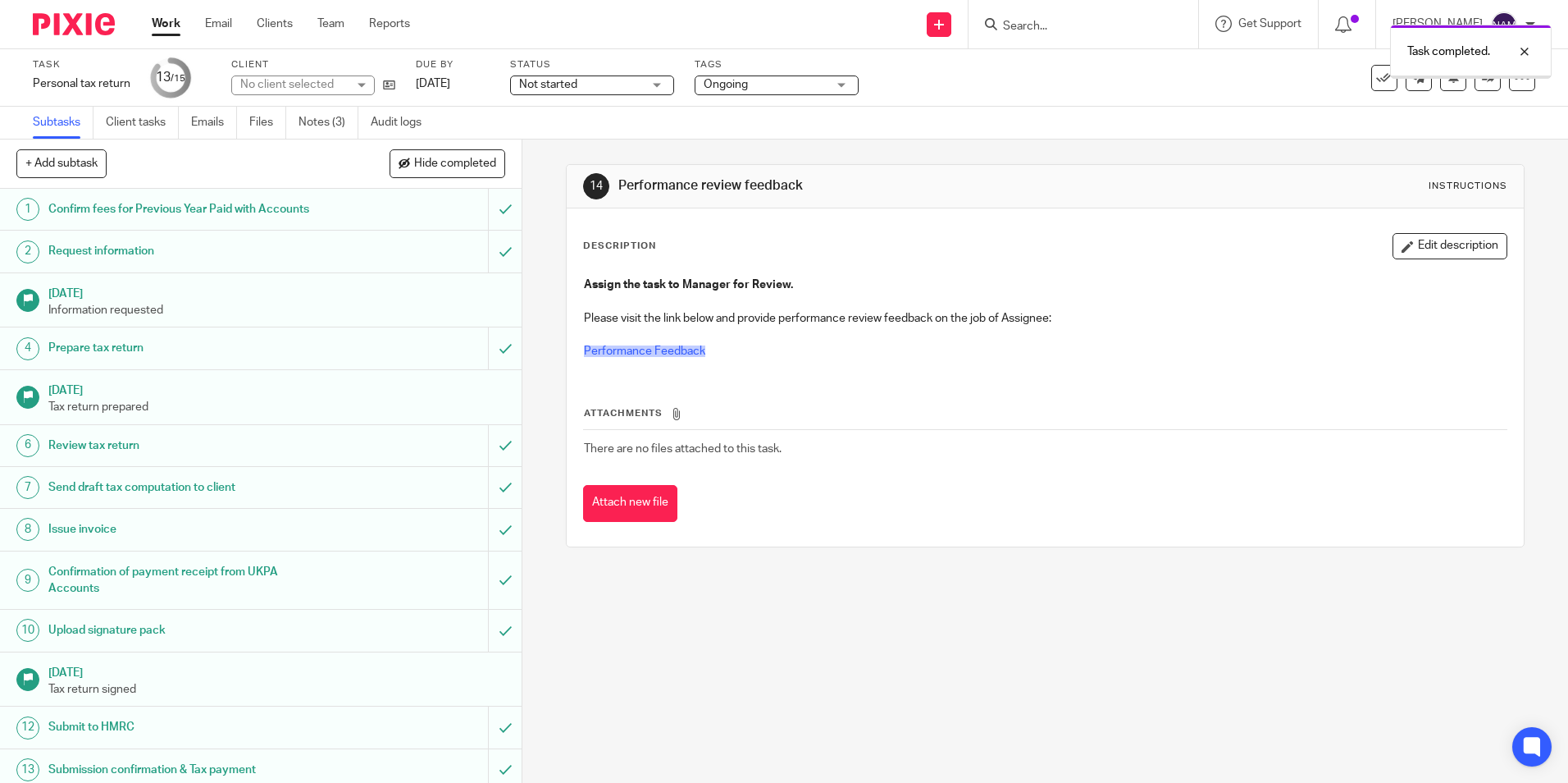
scroll to position [93, 0]
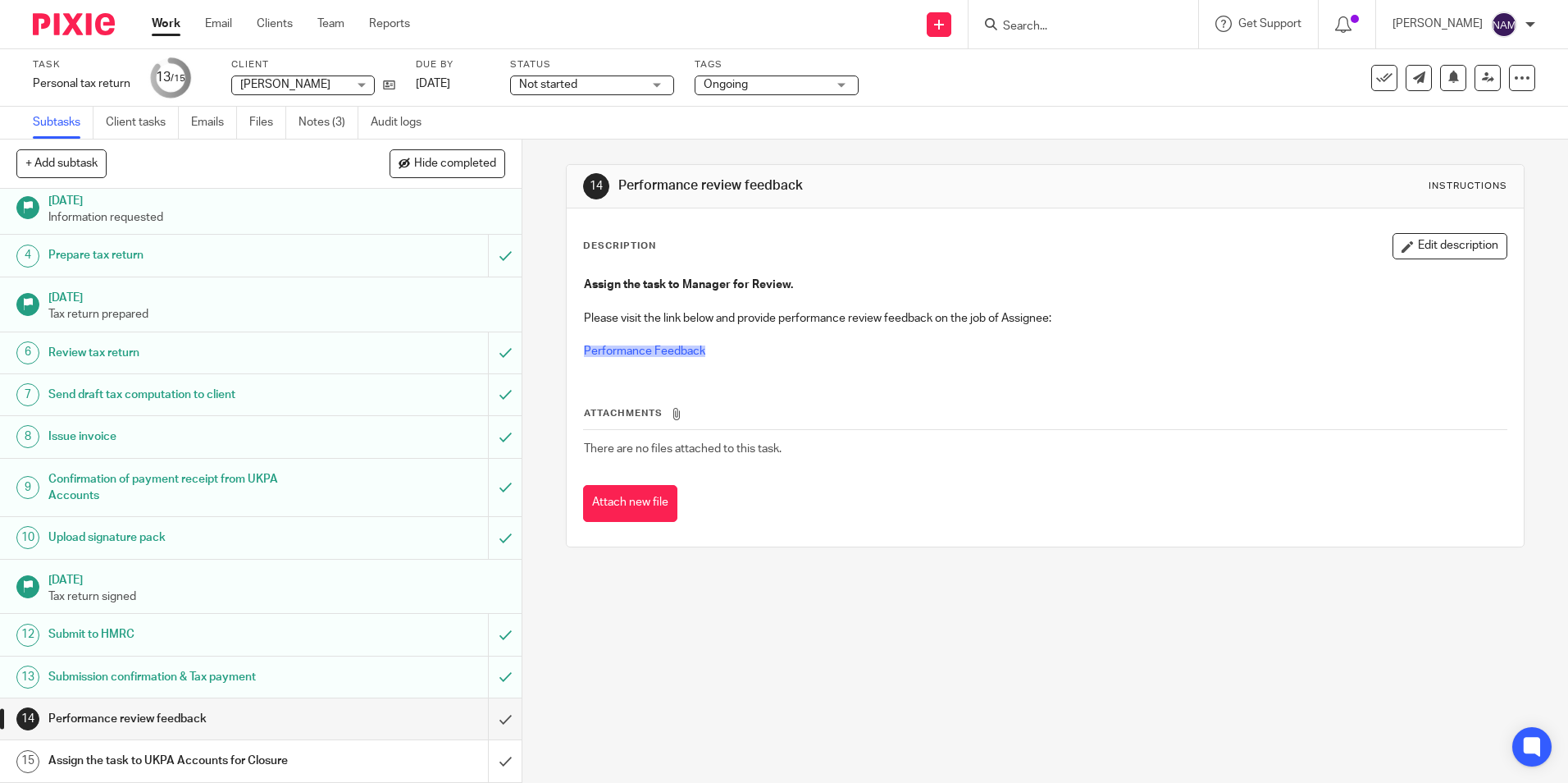
click at [618, 93] on span "Not started" at bounding box center [580, 84] width 123 height 17
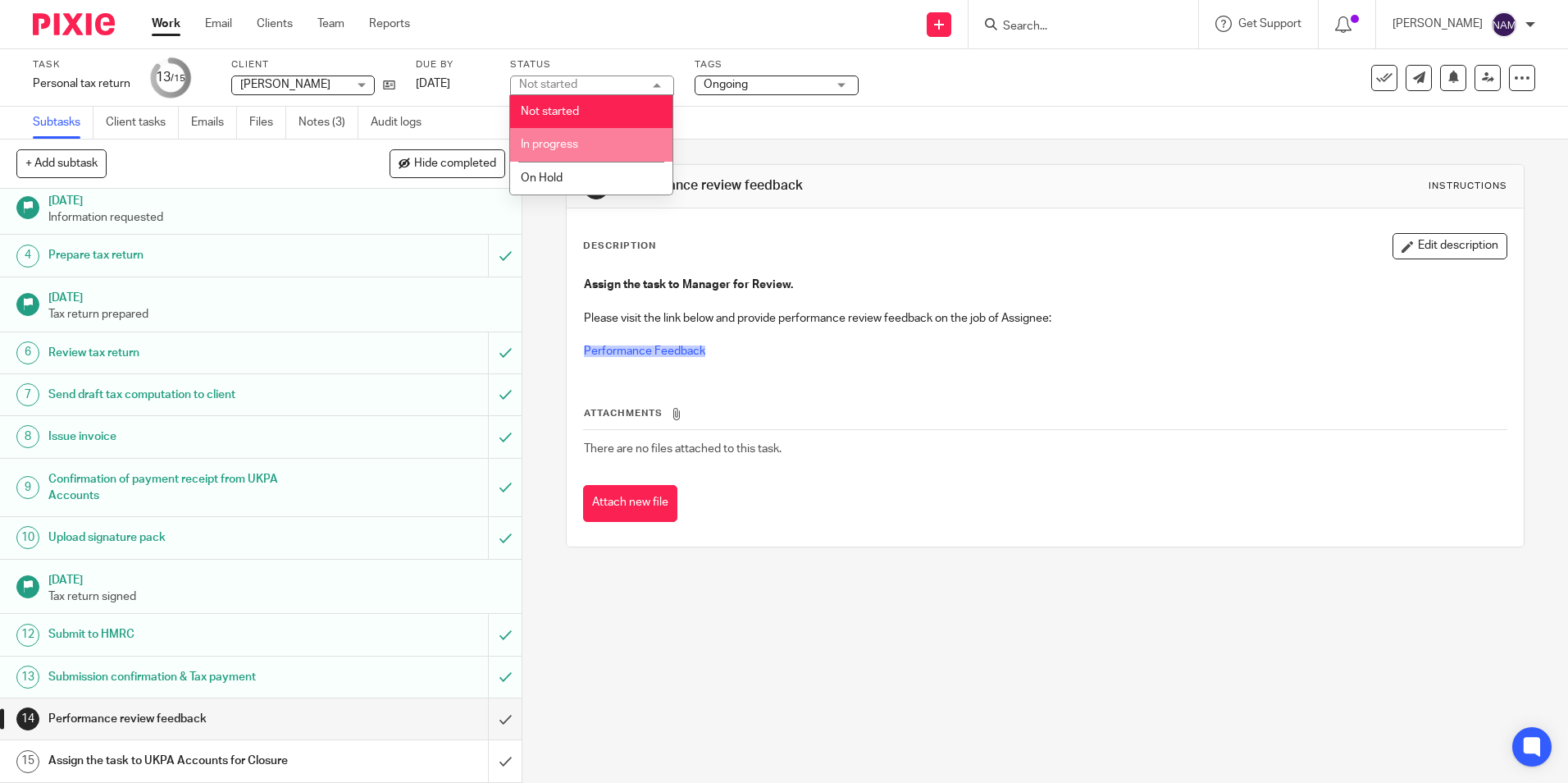
click at [571, 136] on li "In progress" at bounding box center [591, 145] width 163 height 34
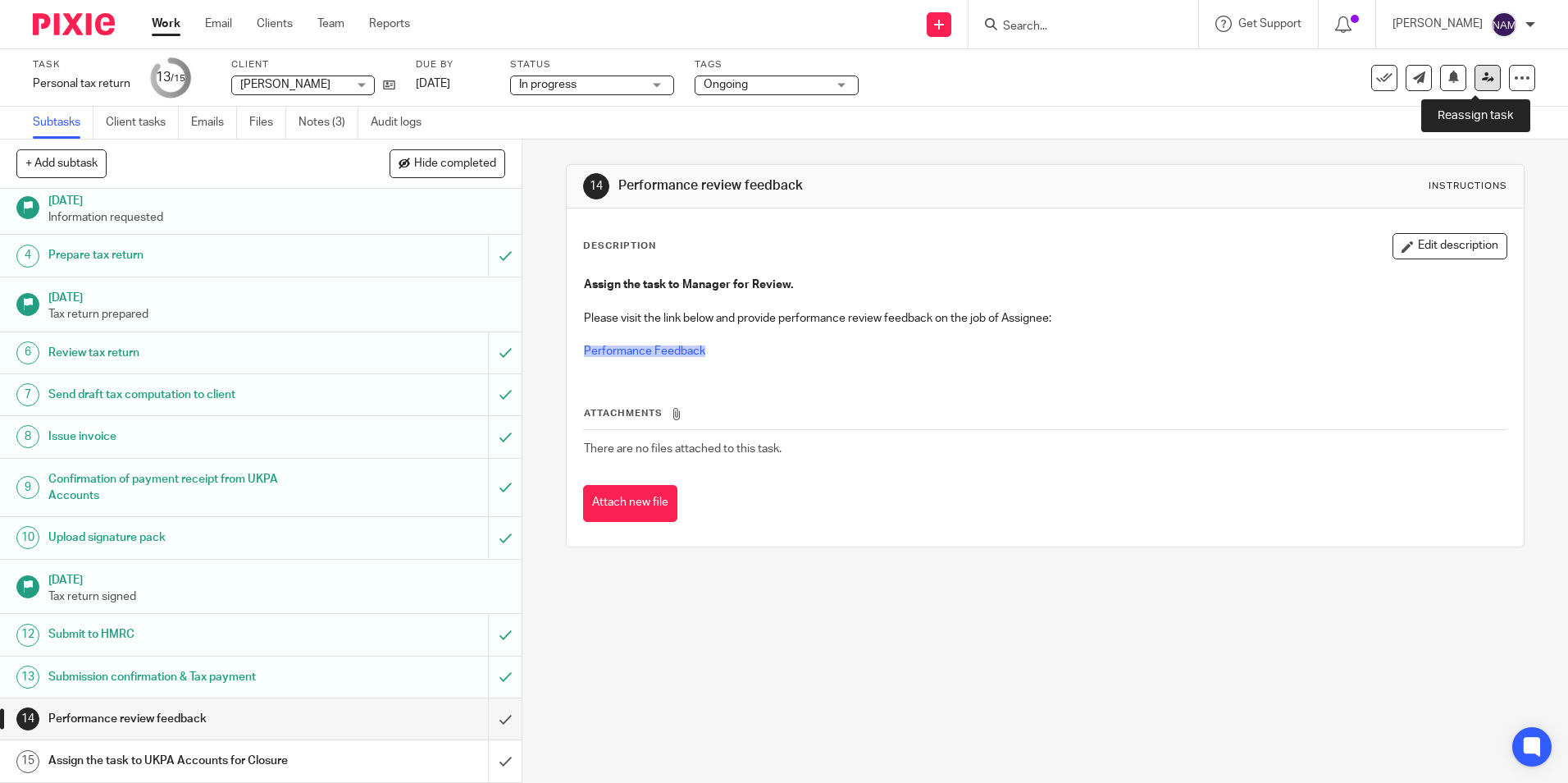
click at [1482, 80] on icon at bounding box center [1488, 77] width 12 height 12
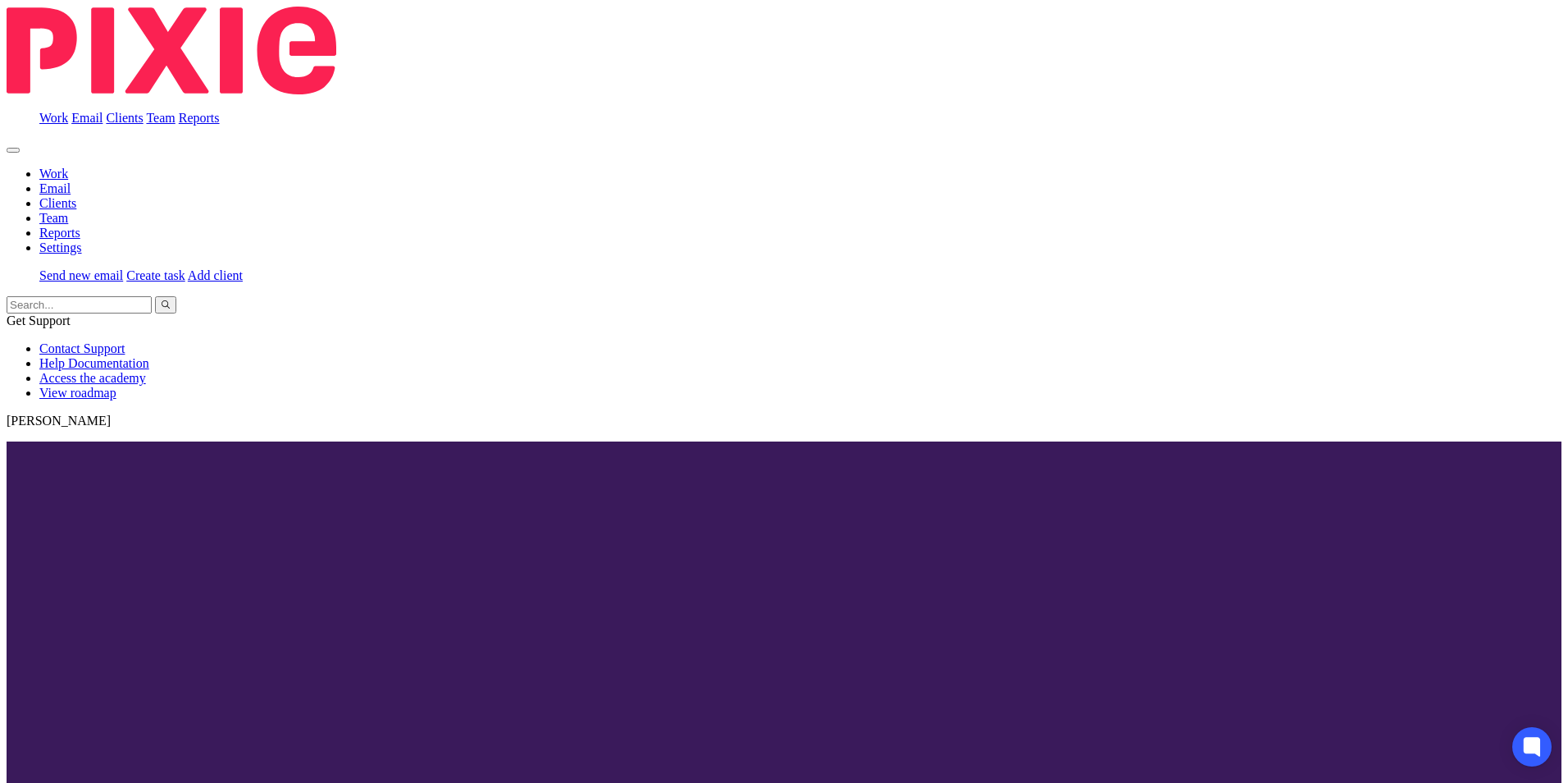
scroll to position [110, 0]
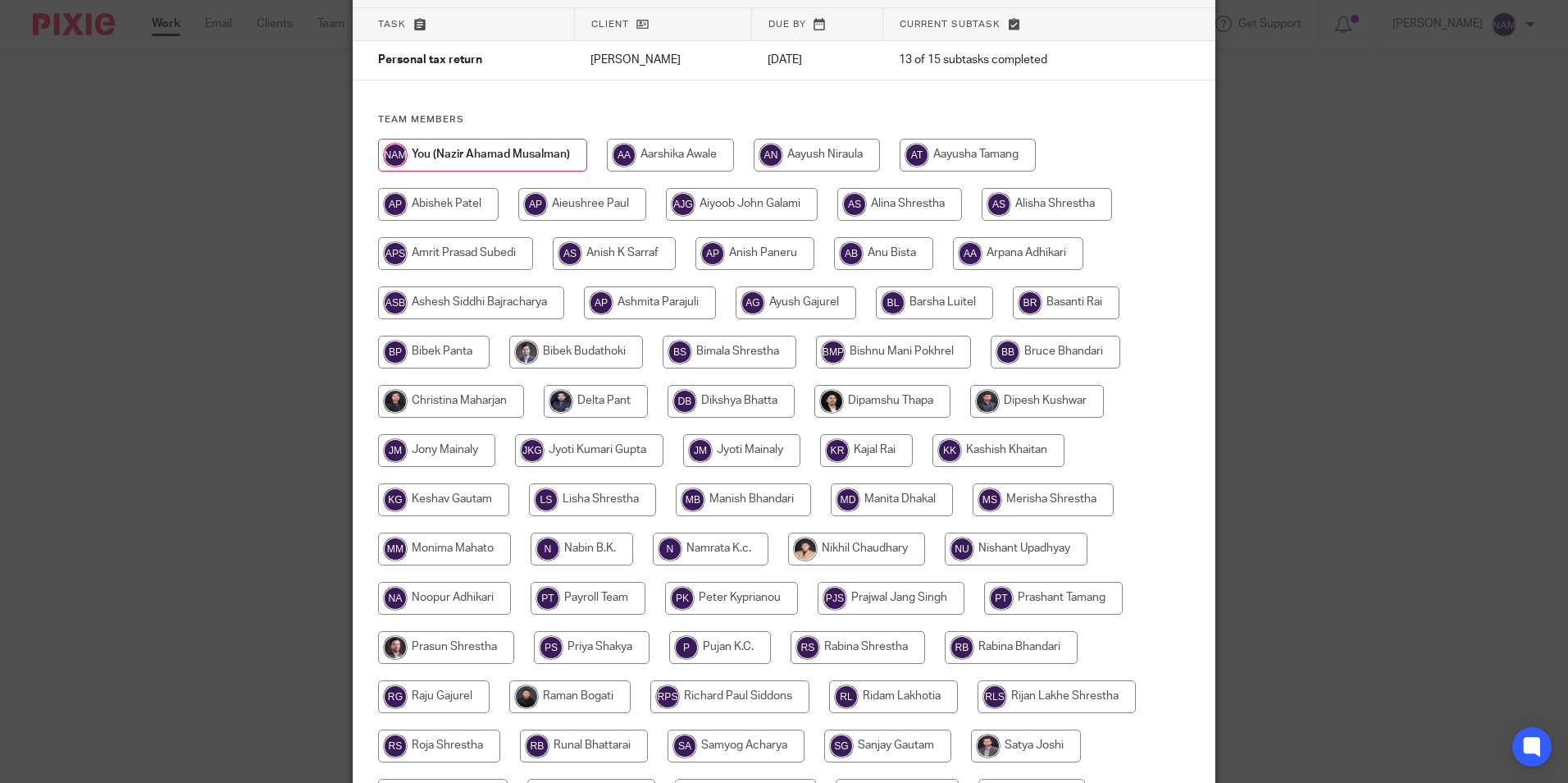
click at [423, 503] on input "radio" at bounding box center [443, 499] width 131 height 33
radio input "true"
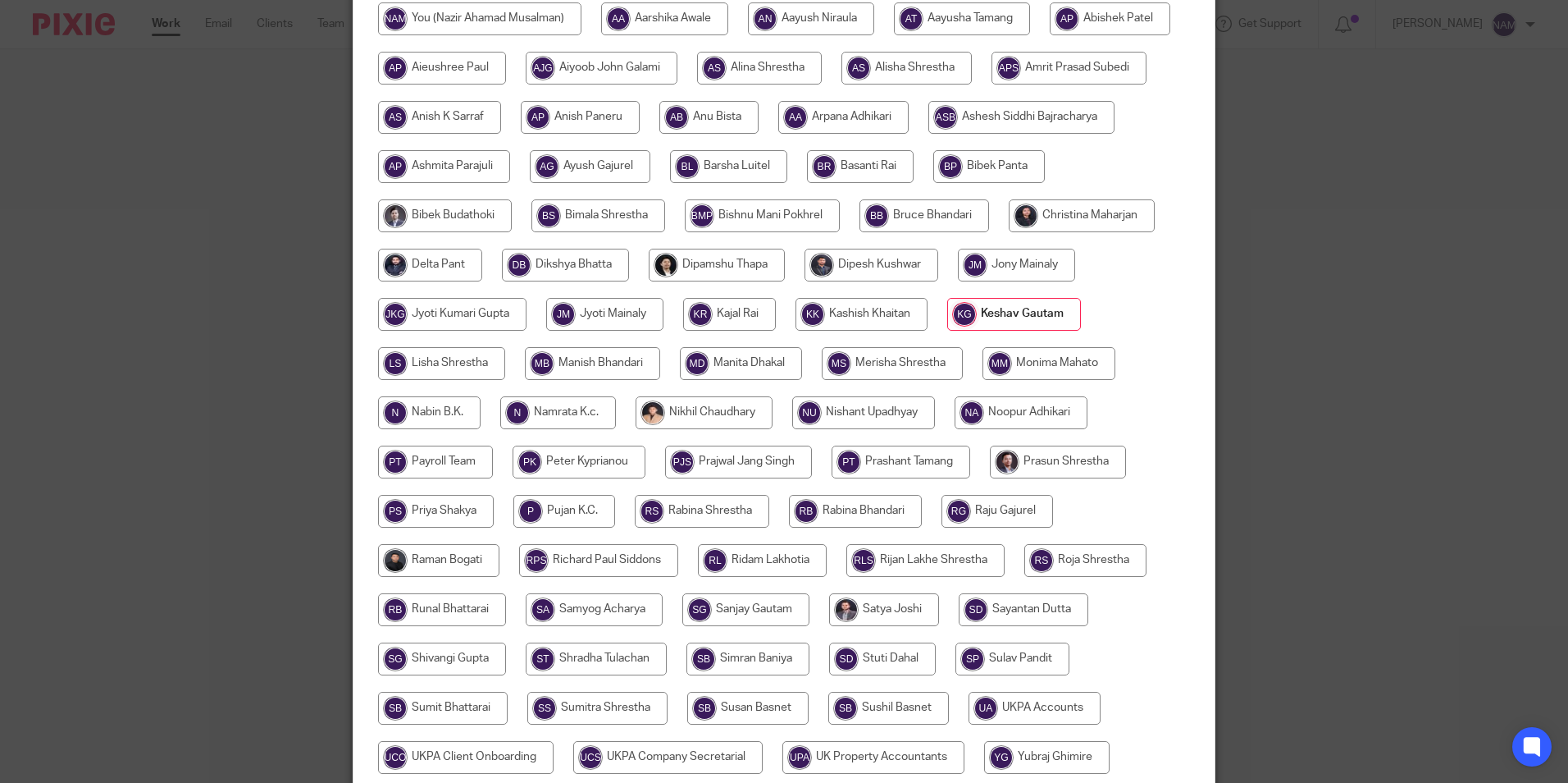
scroll to position [438, 0]
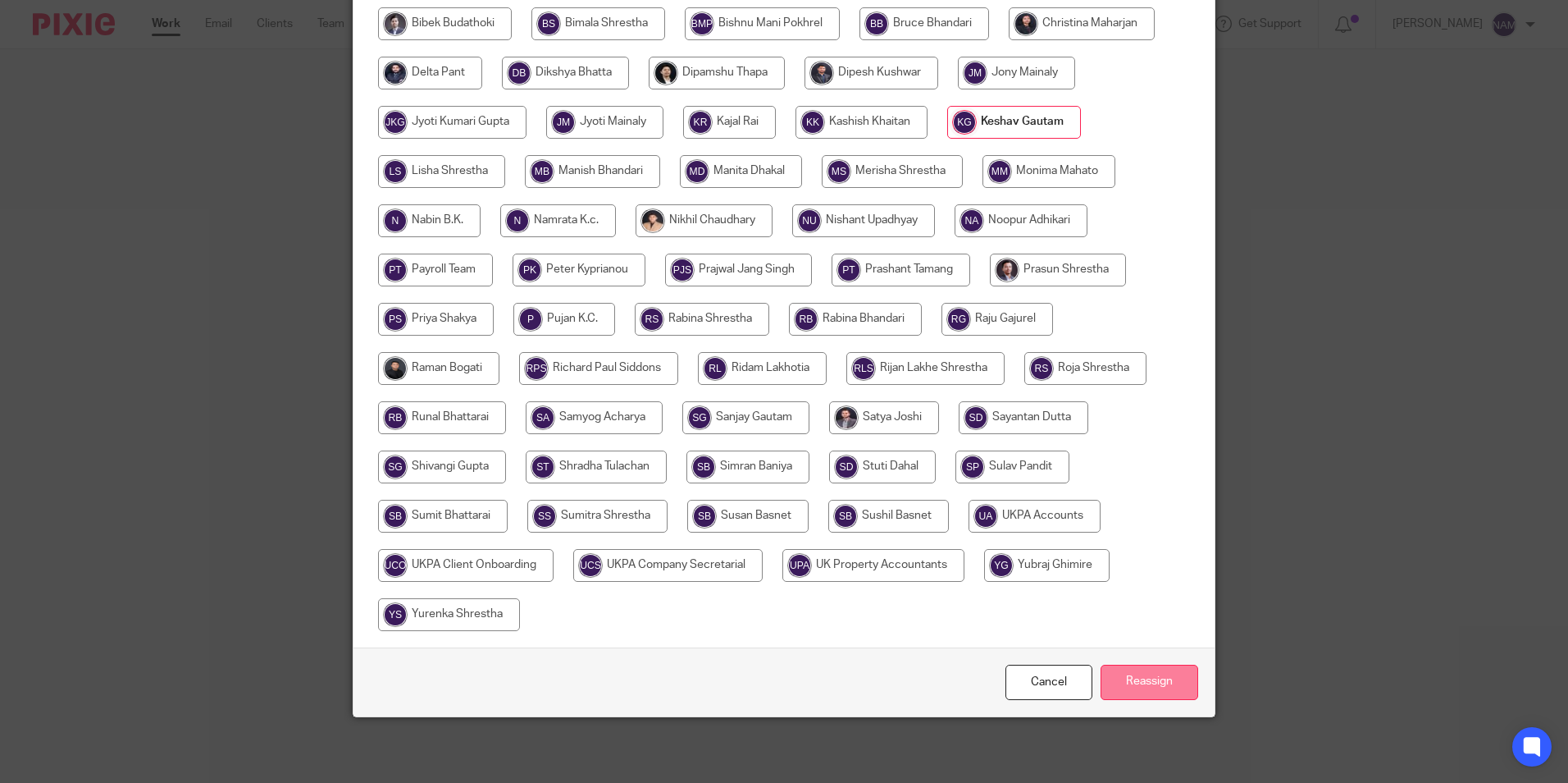
click at [1162, 686] on input "Reassign" at bounding box center [1149, 682] width 98 height 36
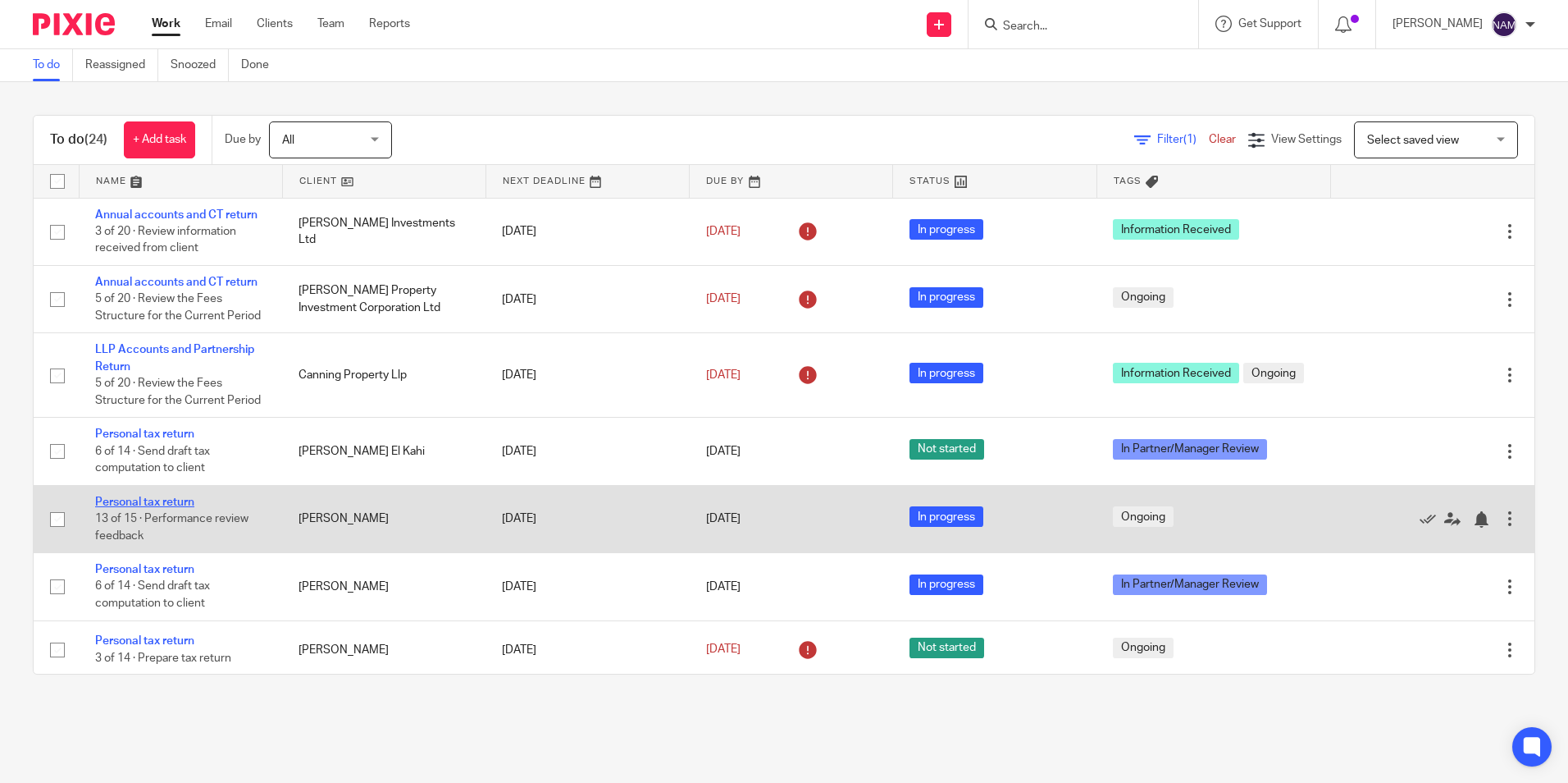
click at [130, 500] on link "Personal tax return" at bounding box center [144, 503] width 100 height 12
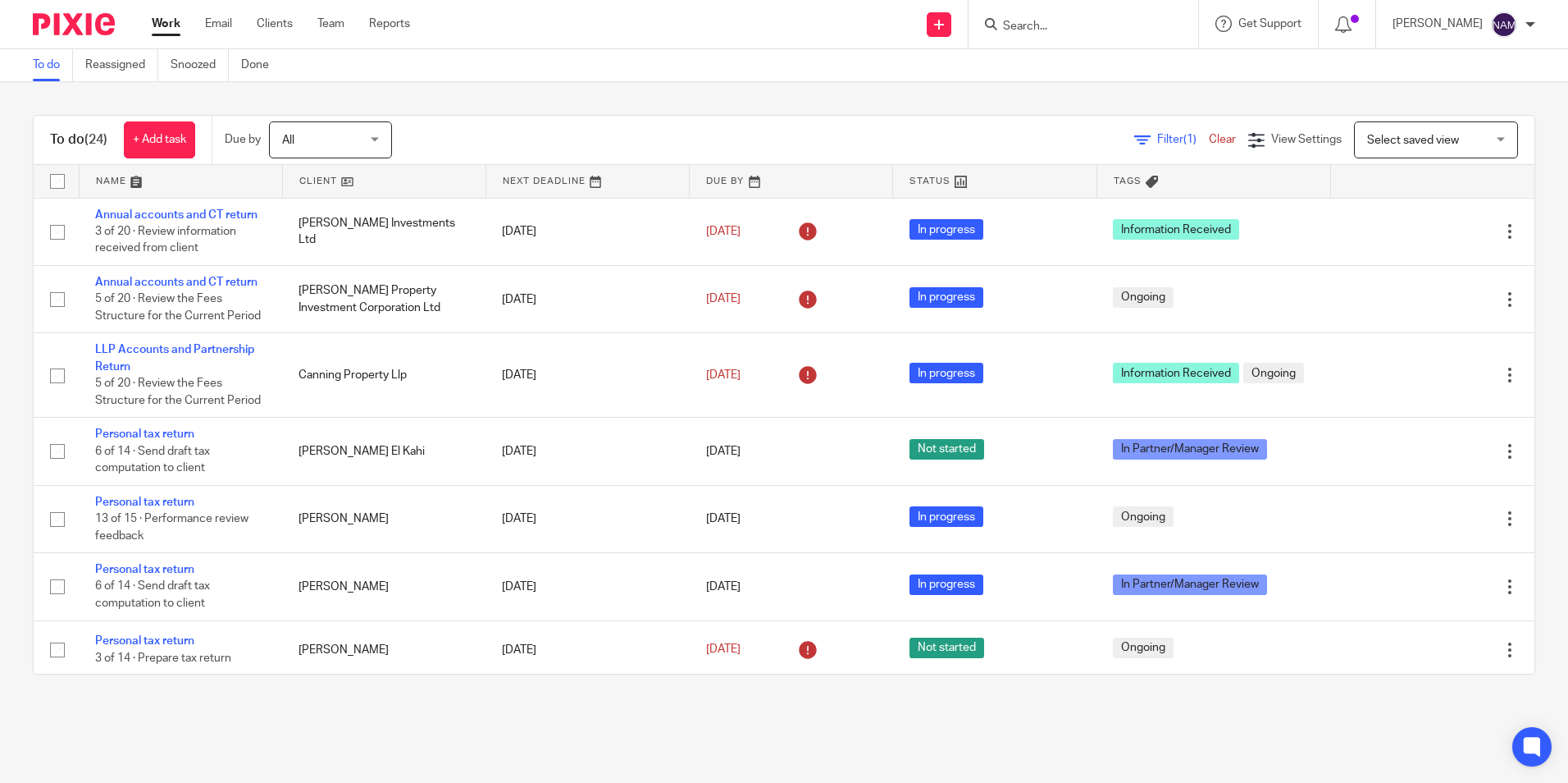
click at [61, 25] on img at bounding box center [73, 24] width 82 height 22
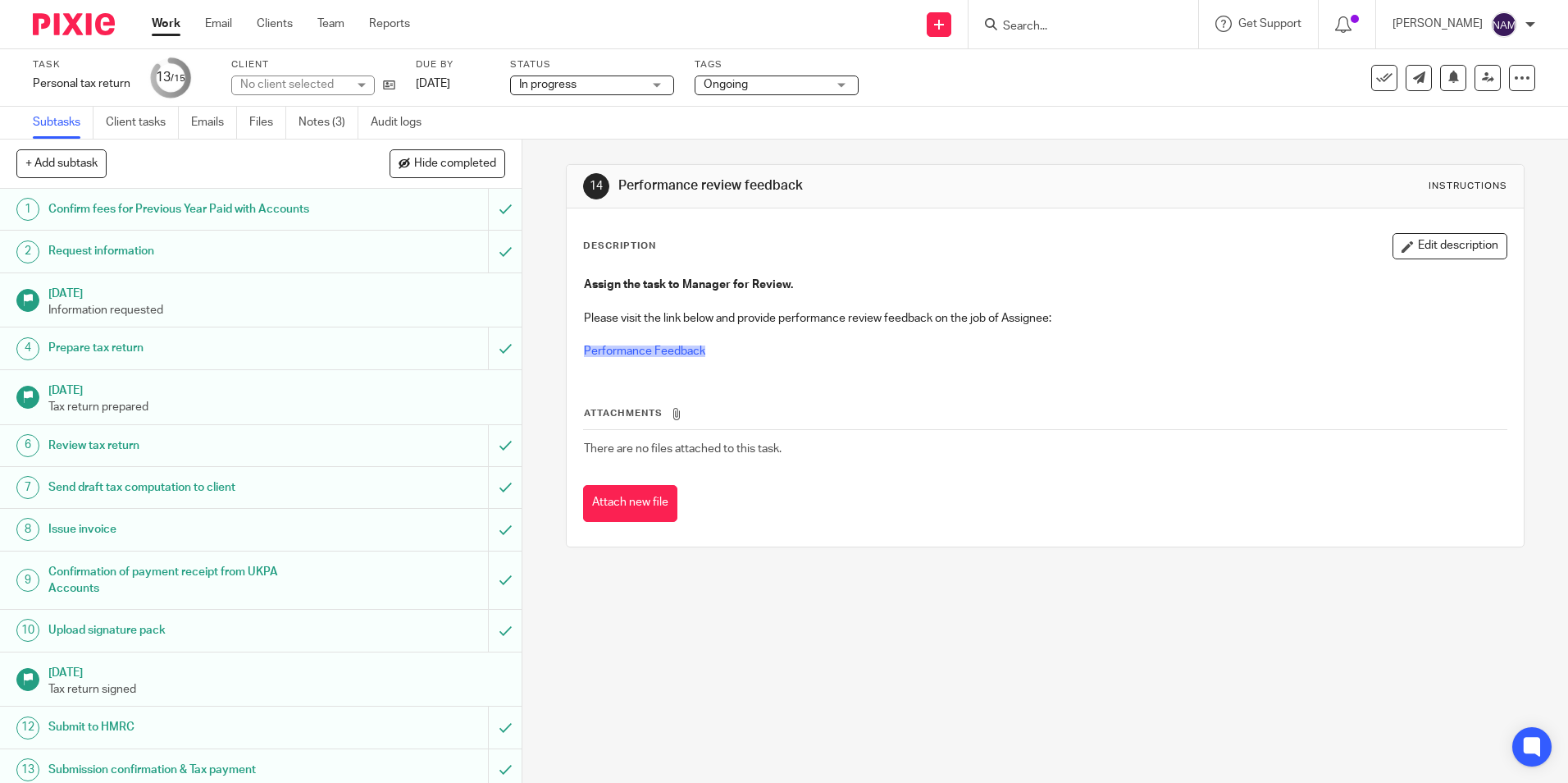
scroll to position [93, 0]
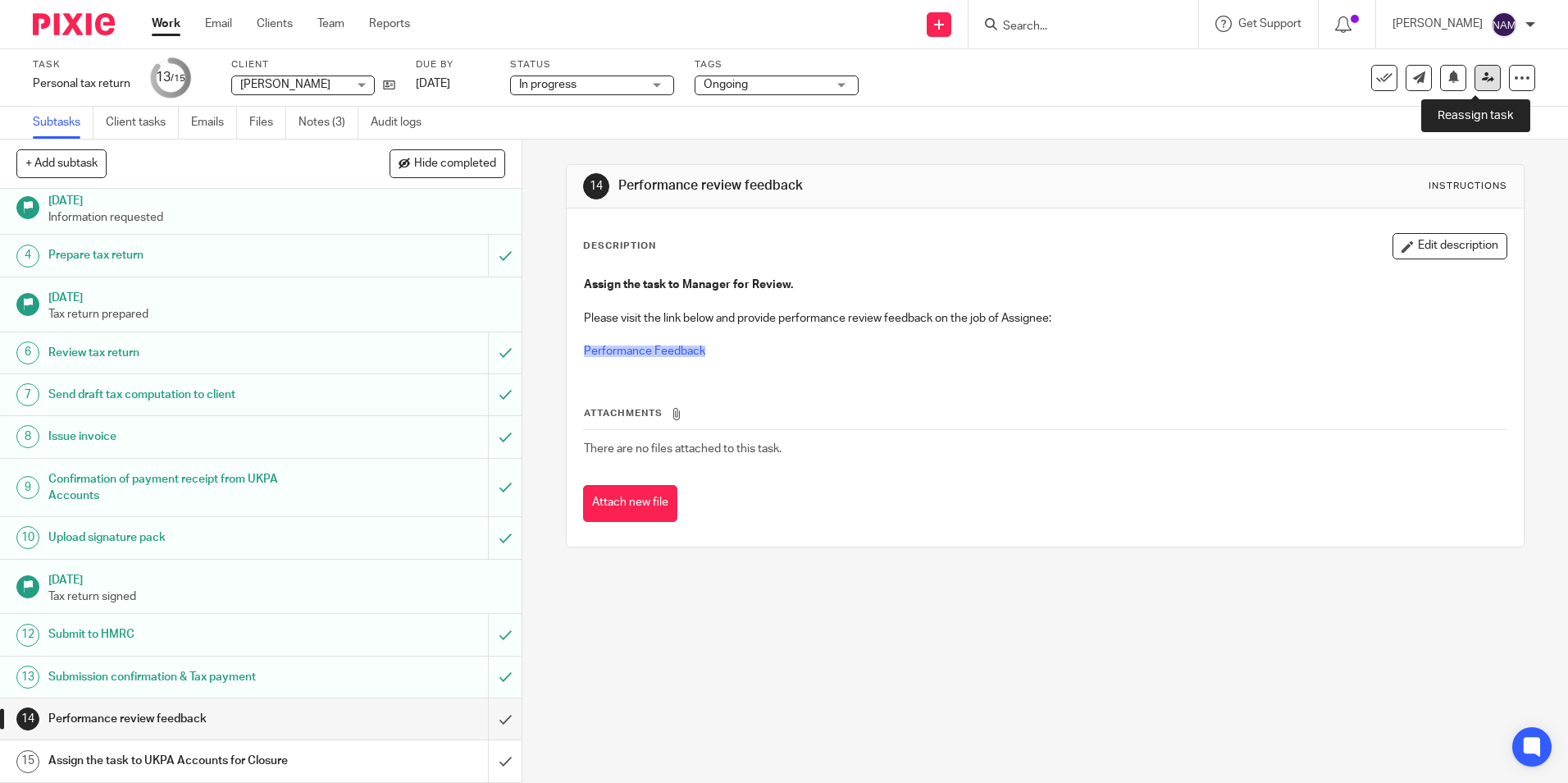
click at [1482, 83] on icon at bounding box center [1488, 77] width 12 height 12
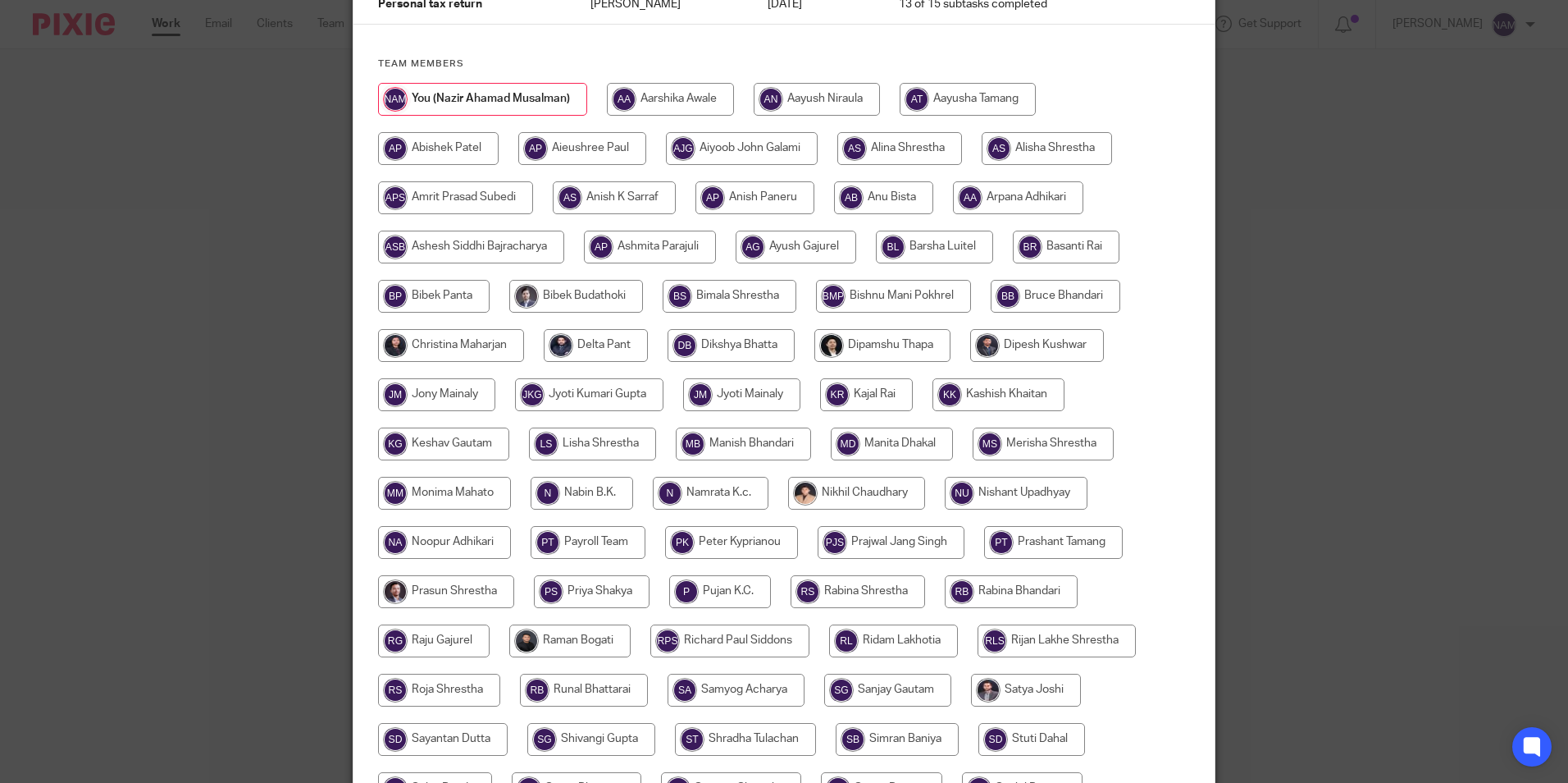
scroll to position [110, 0]
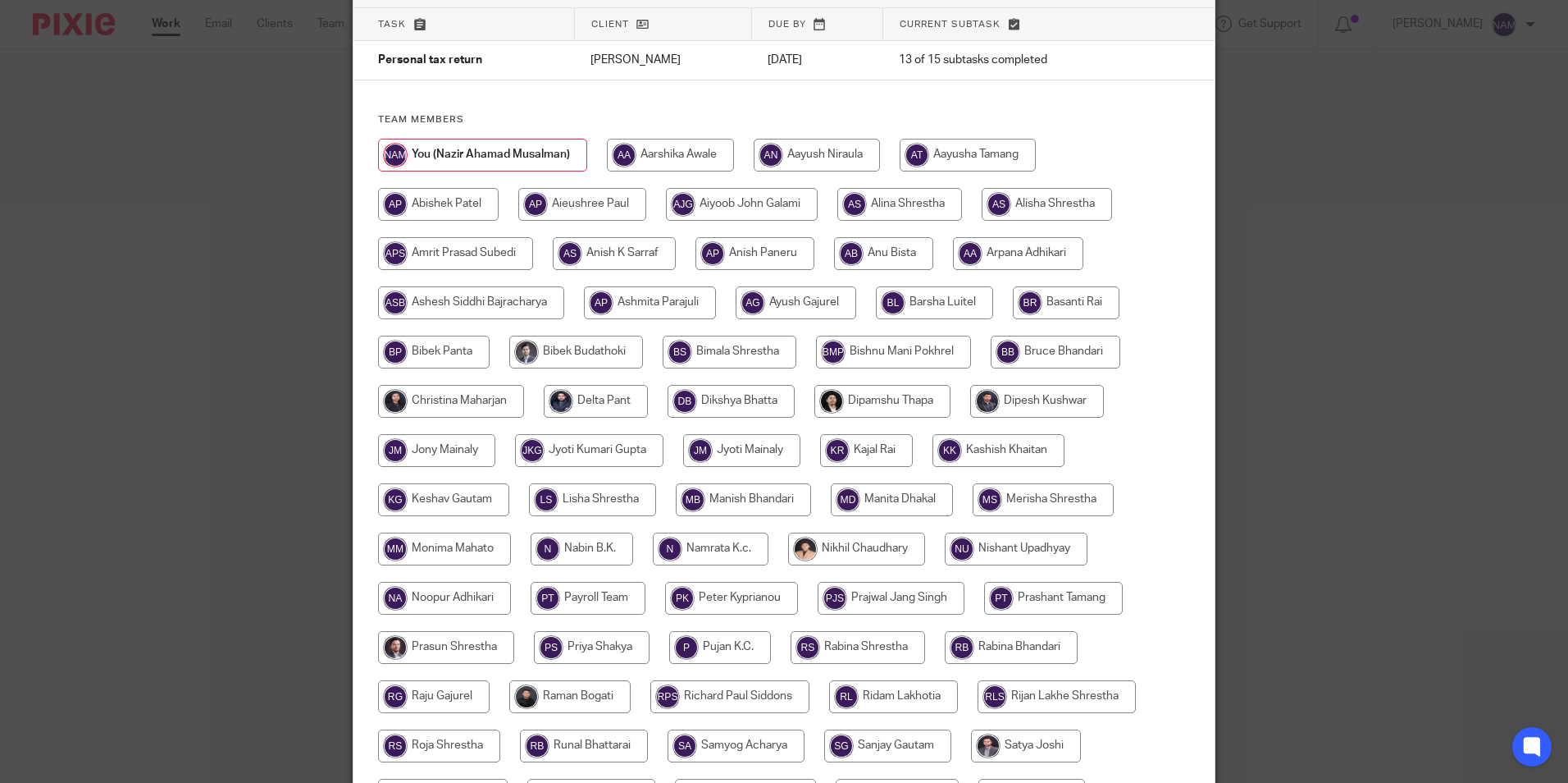
click at [439, 497] on input "radio" at bounding box center [443, 499] width 131 height 33
radio input "true"
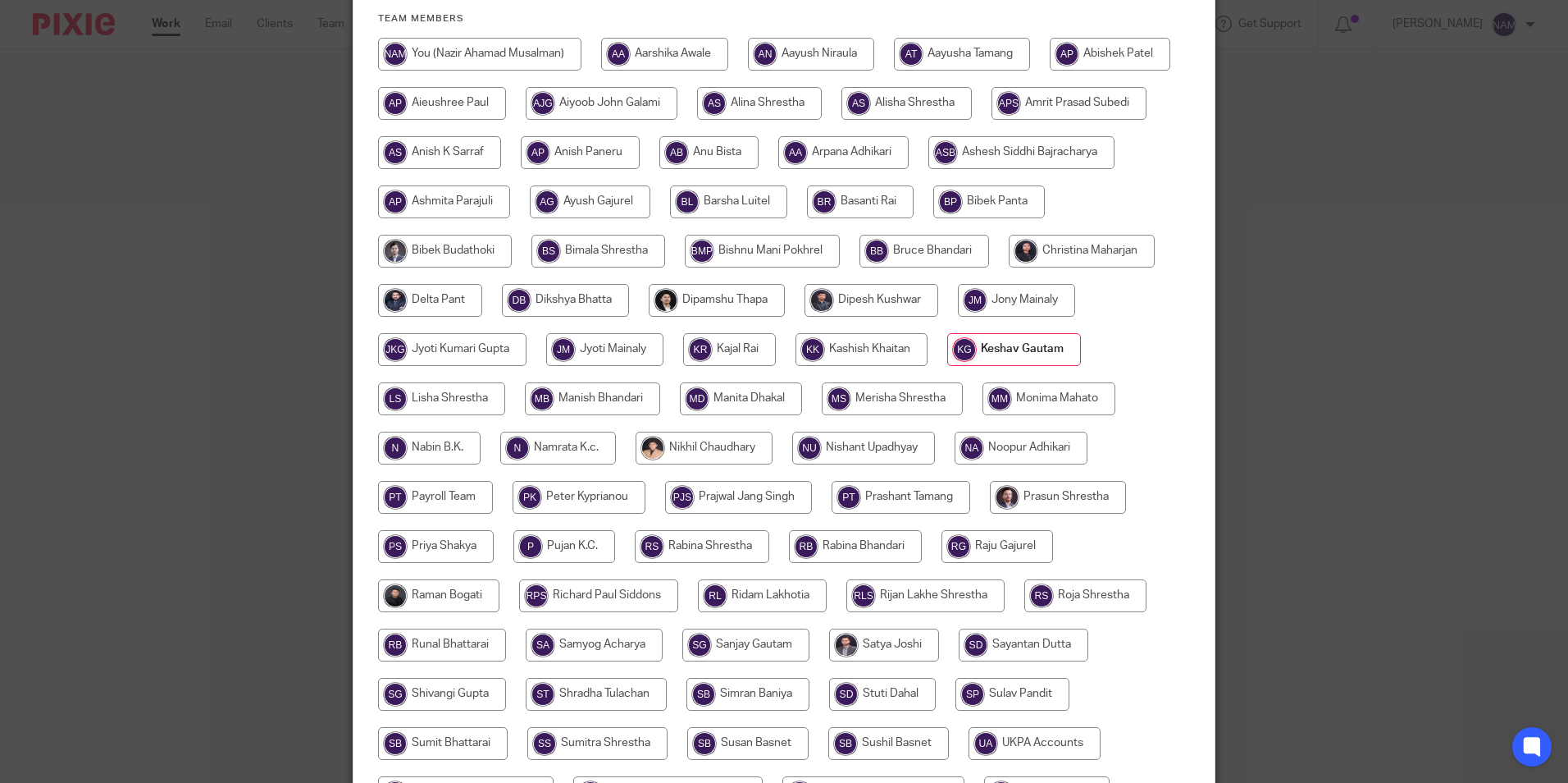
scroll to position [438, 0]
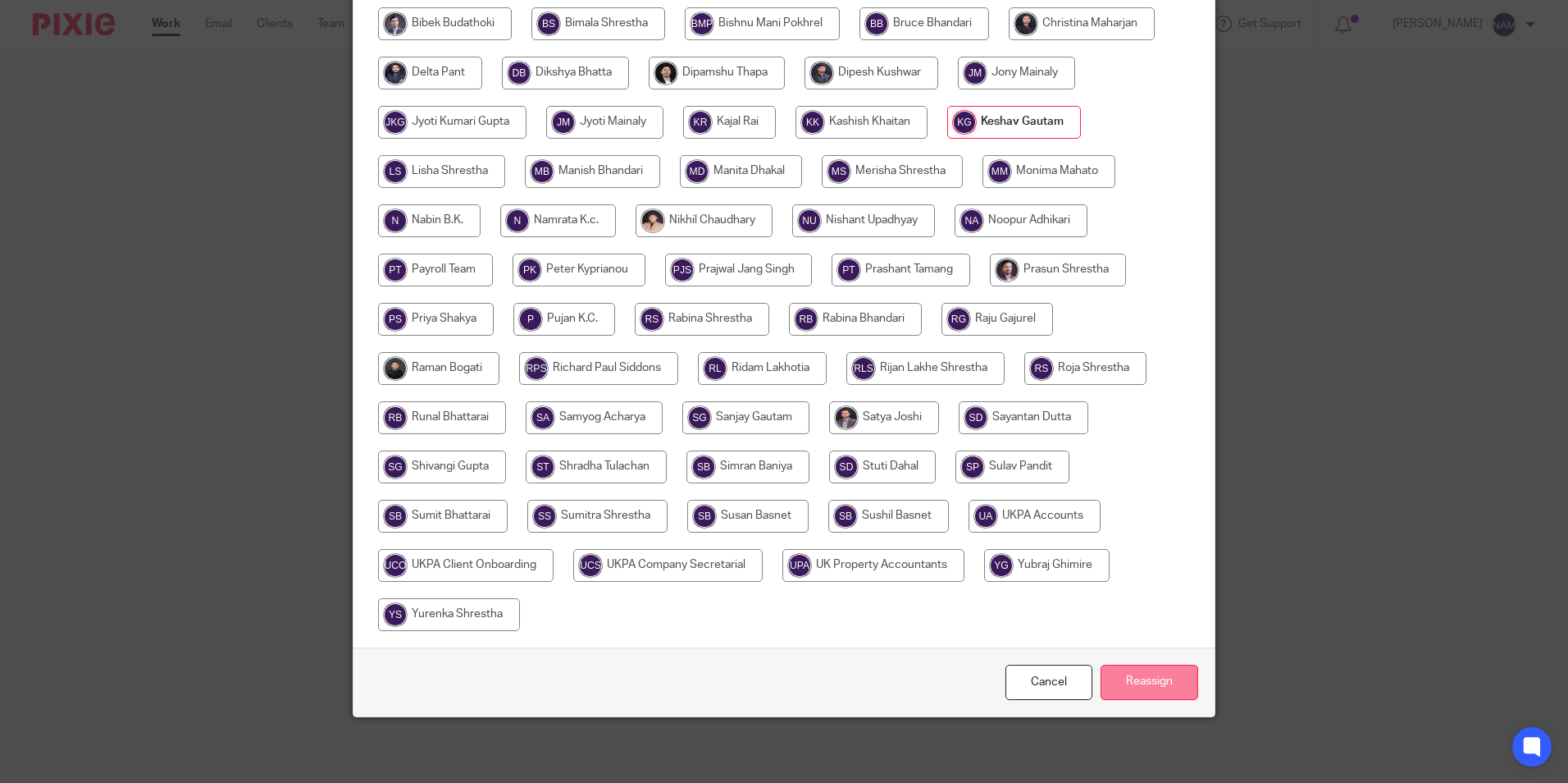
click at [1144, 680] on input "Reassign" at bounding box center [1149, 682] width 98 height 36
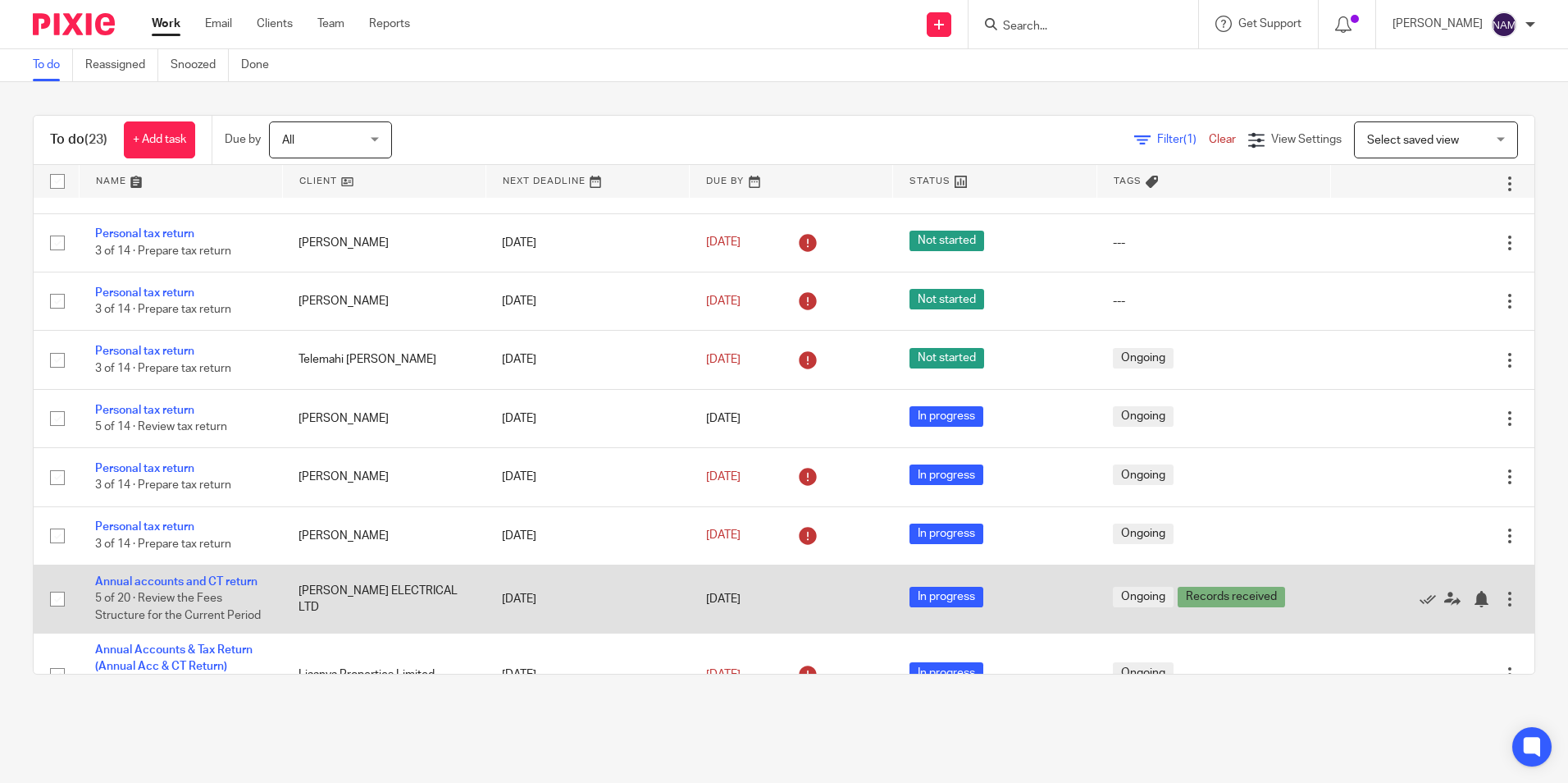
scroll to position [800, 0]
